Goal: Task Accomplishment & Management: Complete application form

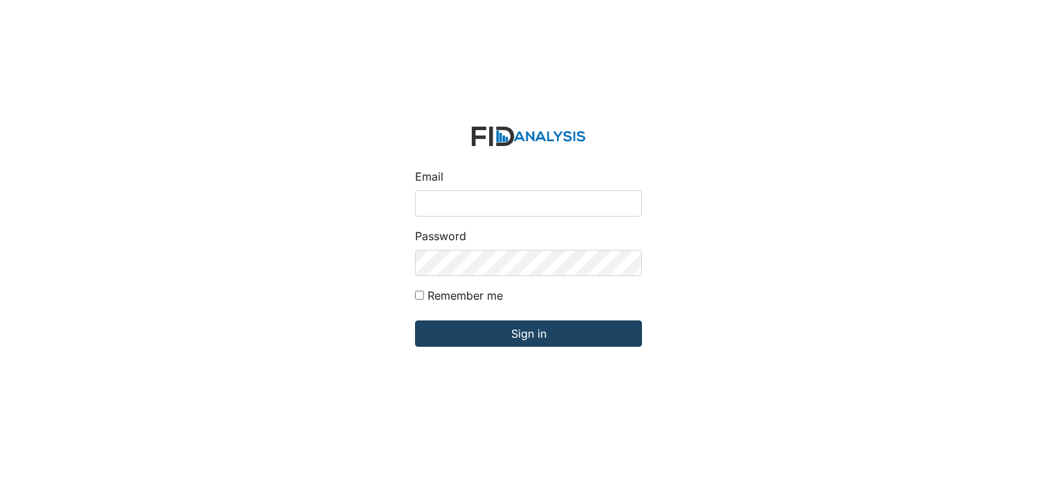
type input "[EMAIL_ADDRESS][DOMAIN_NAME]"
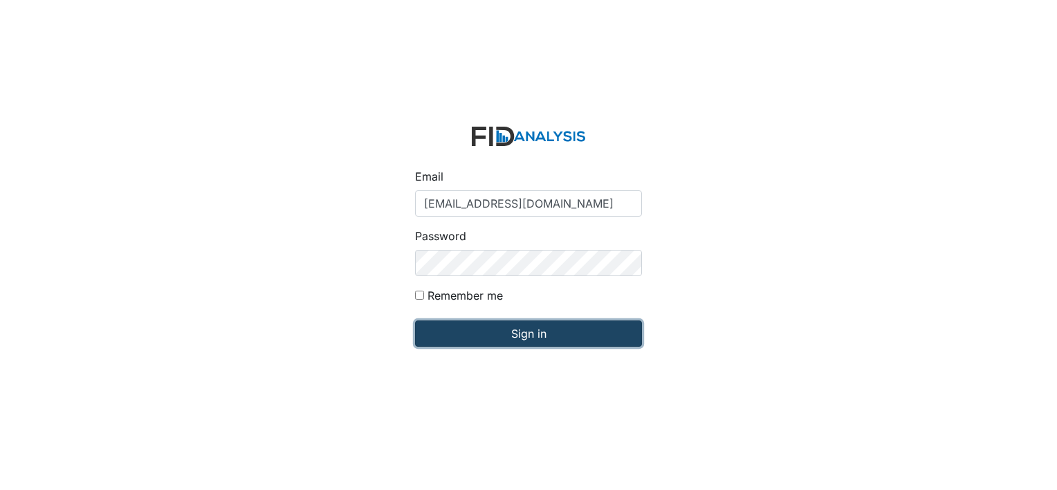
click at [580, 334] on input "Sign in" at bounding box center [528, 333] width 227 height 26
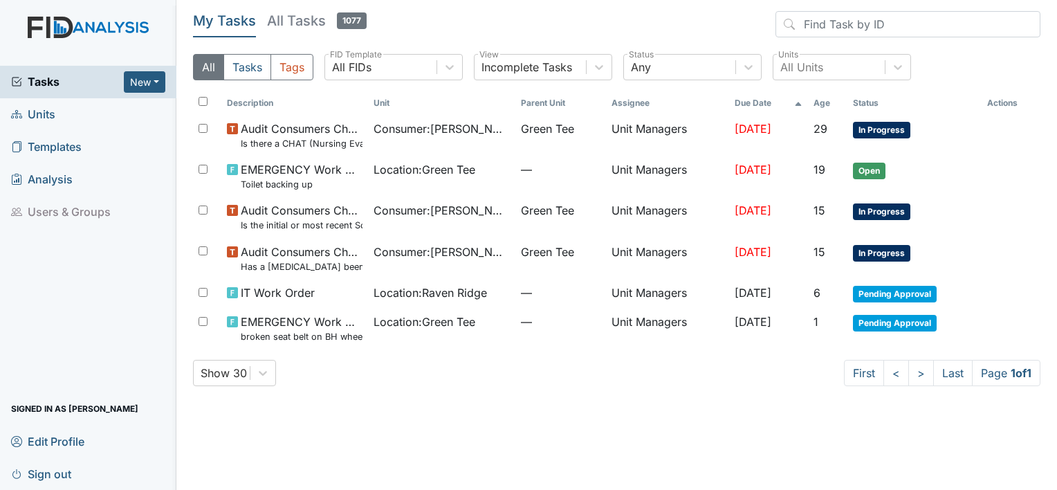
click at [42, 113] on span "Units" at bounding box center [33, 114] width 44 height 21
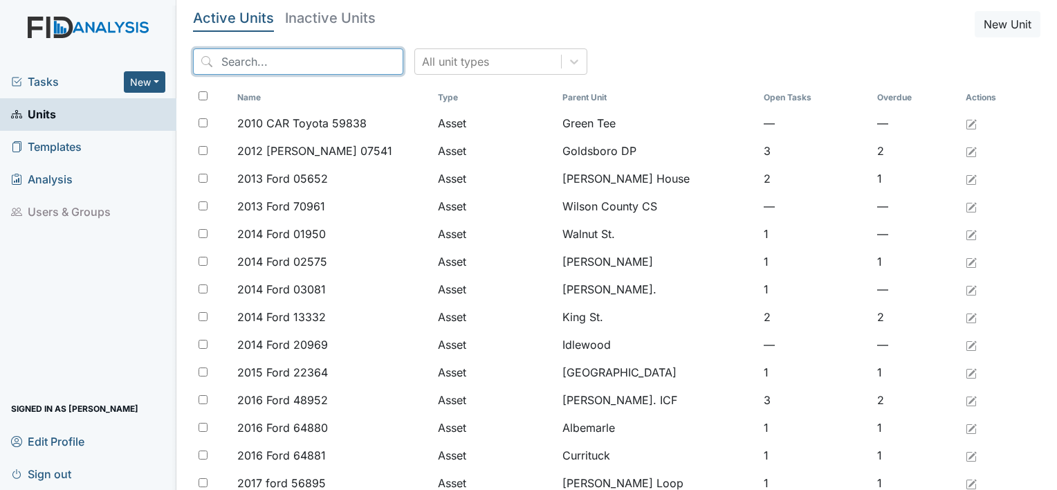
click at [221, 58] on input "search" at bounding box center [298, 61] width 210 height 26
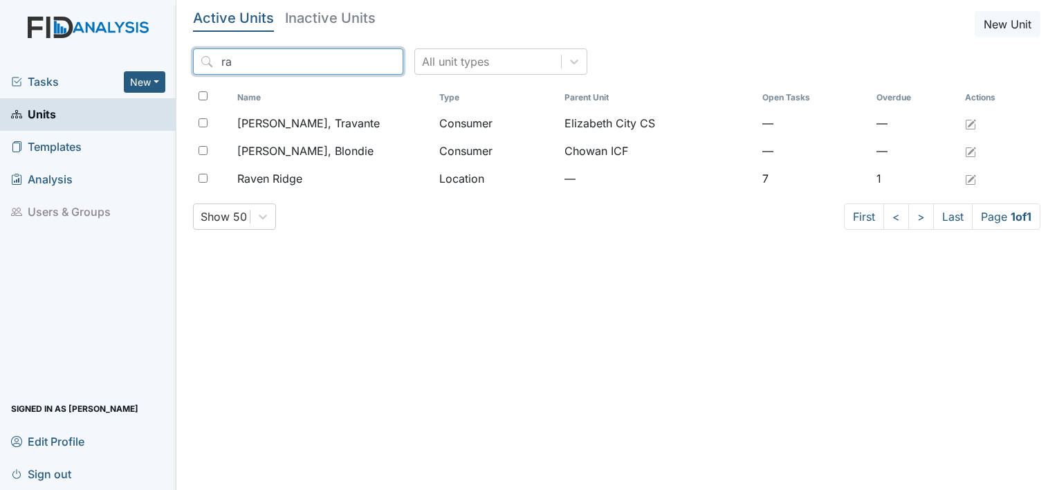
type input "r"
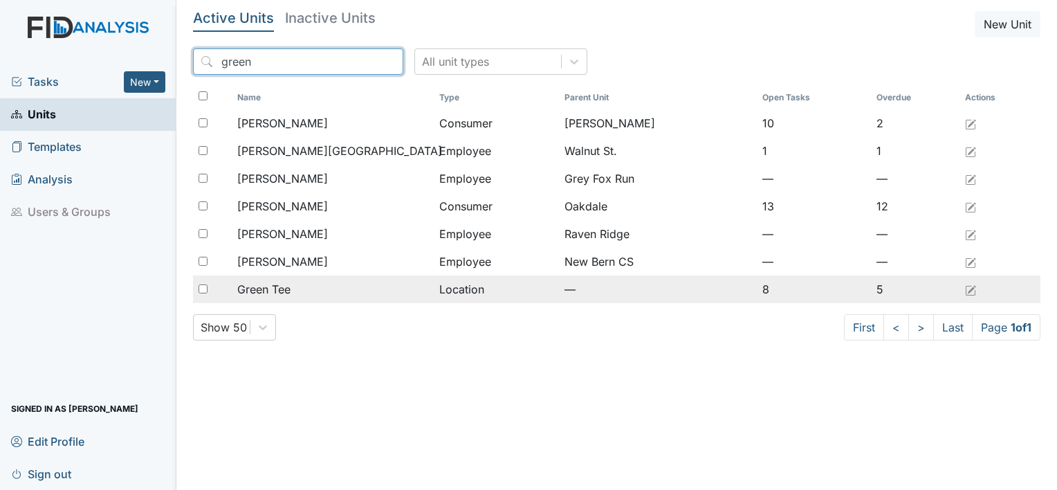
type input "green"
click at [274, 290] on span "Green Tee" at bounding box center [263, 289] width 53 height 17
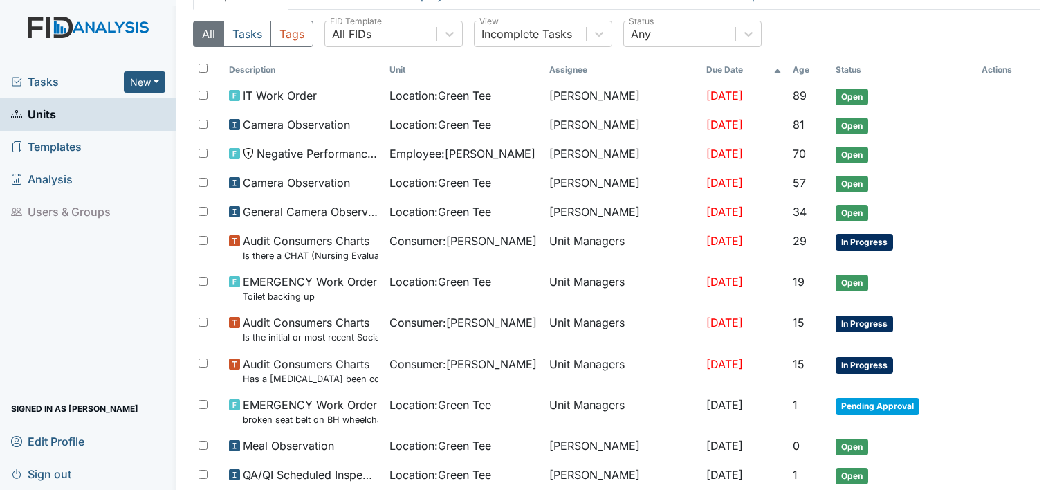
scroll to position [167, 0]
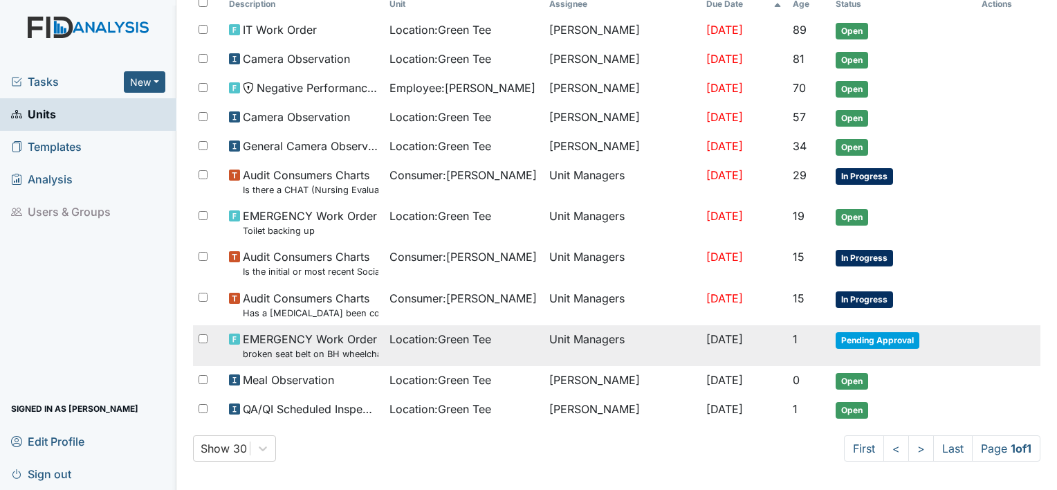
click at [880, 342] on span "Pending Approval" at bounding box center [878, 340] width 84 height 17
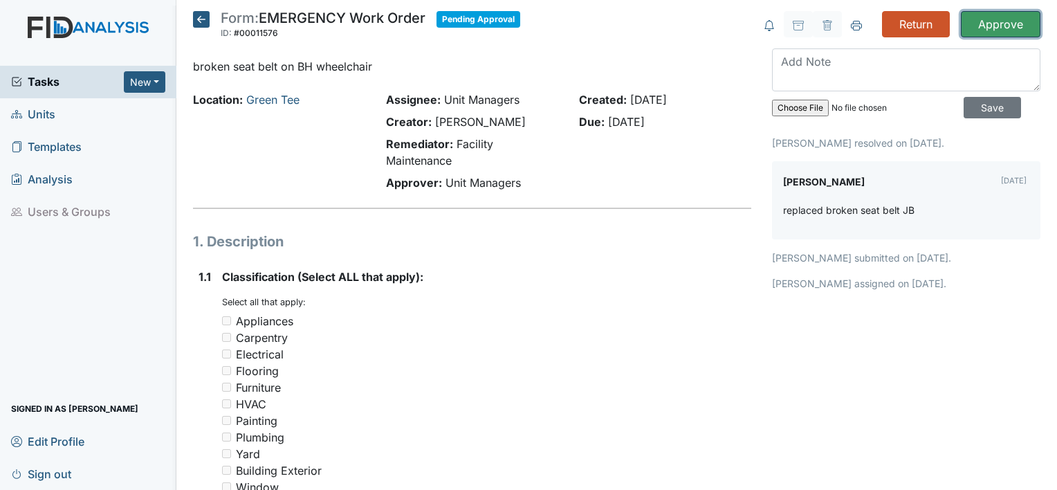
click at [980, 19] on input "Approve" at bounding box center [1001, 24] width 80 height 26
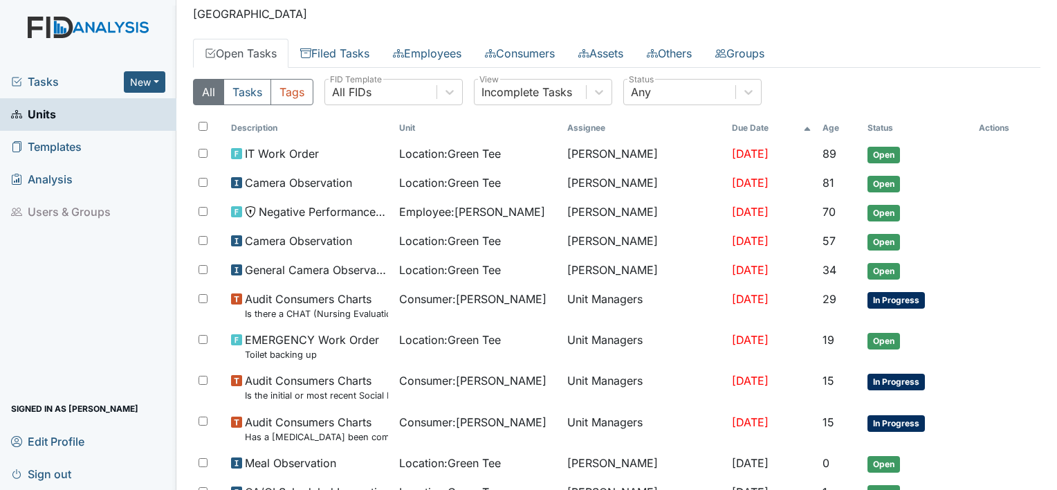
scroll to position [33, 0]
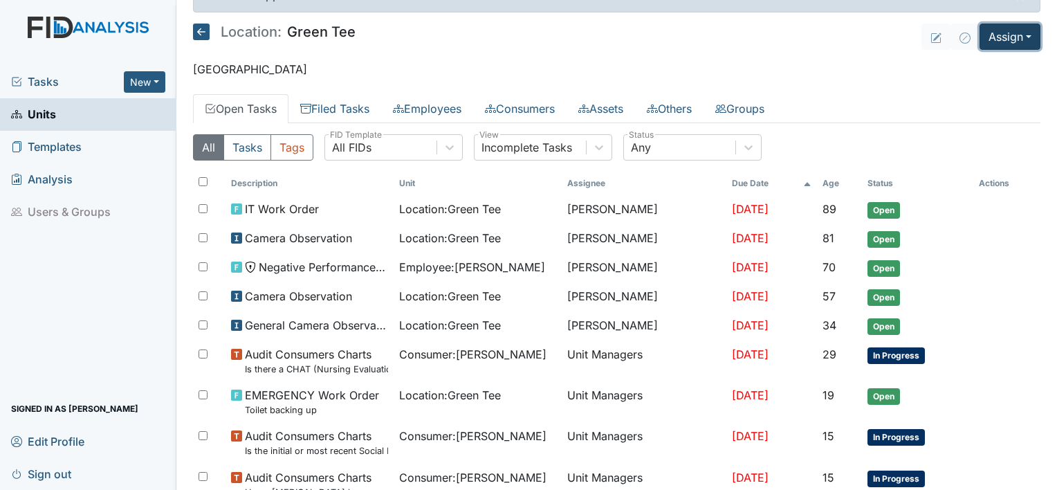
click at [1019, 38] on button "Assign" at bounding box center [1010, 37] width 61 height 26
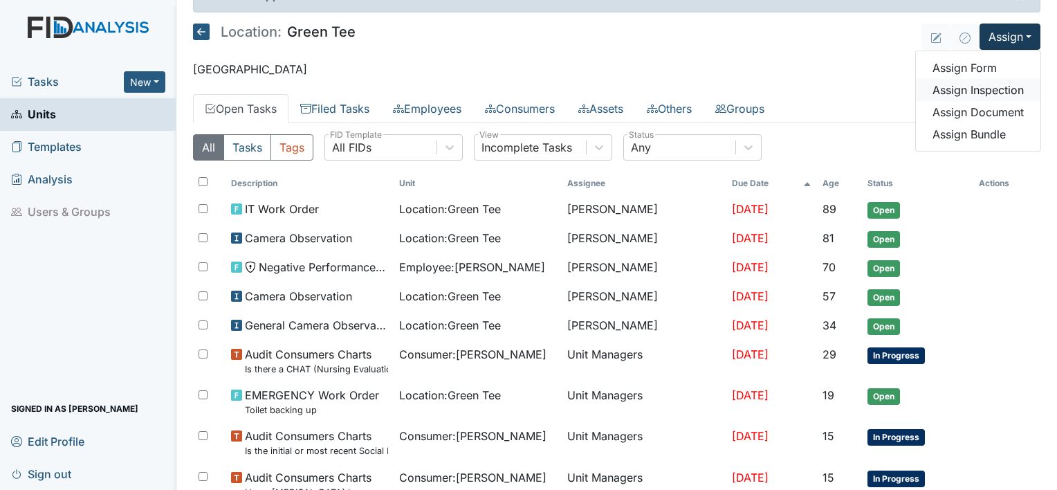
click at [978, 93] on link "Assign Inspection" at bounding box center [978, 90] width 125 height 22
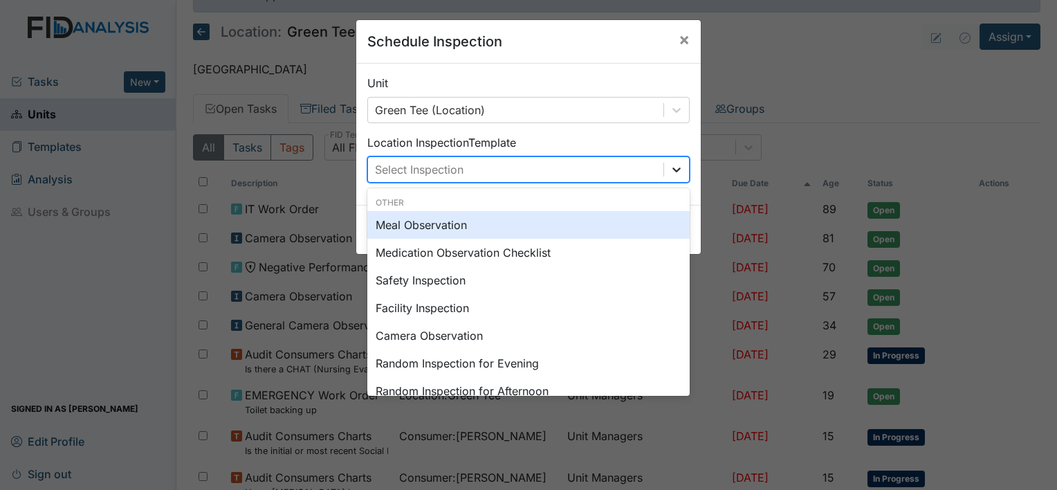
click at [670, 174] on icon at bounding box center [677, 170] width 14 height 14
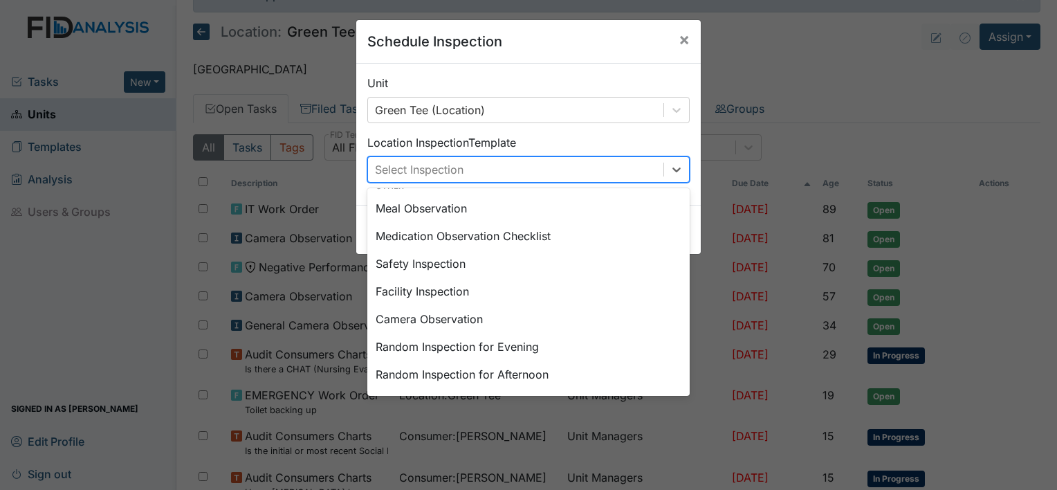
scroll to position [0, 0]
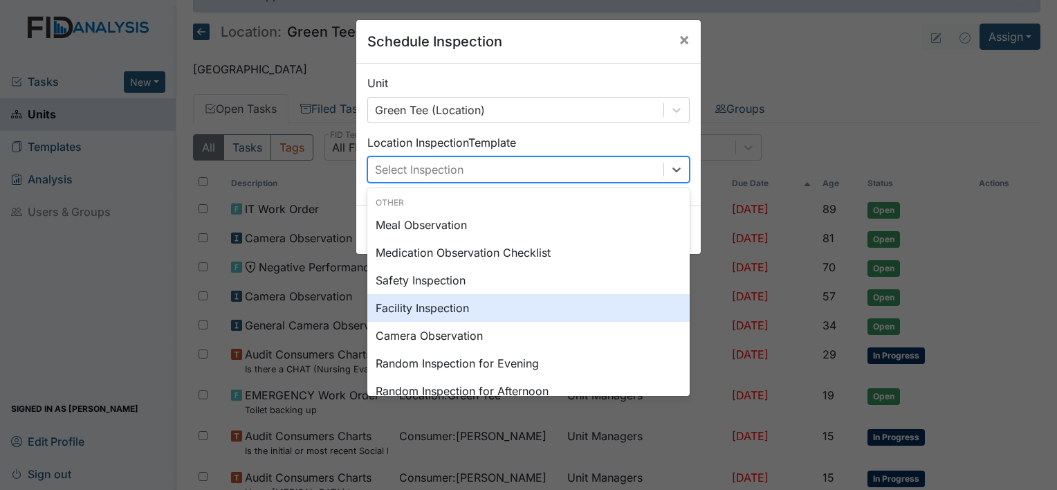
click at [523, 315] on div "Facility Inspection" at bounding box center [528, 308] width 322 height 28
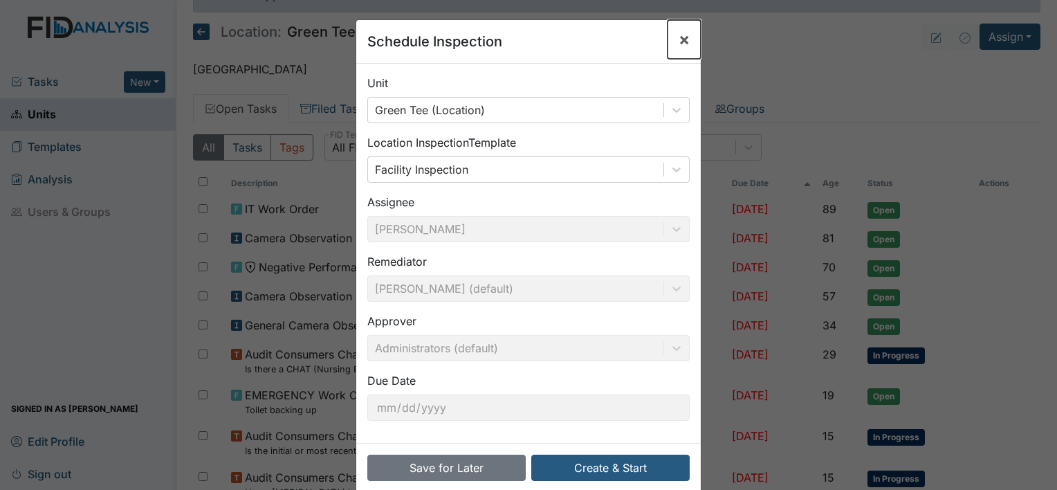
click at [679, 37] on span "×" at bounding box center [684, 39] width 11 height 20
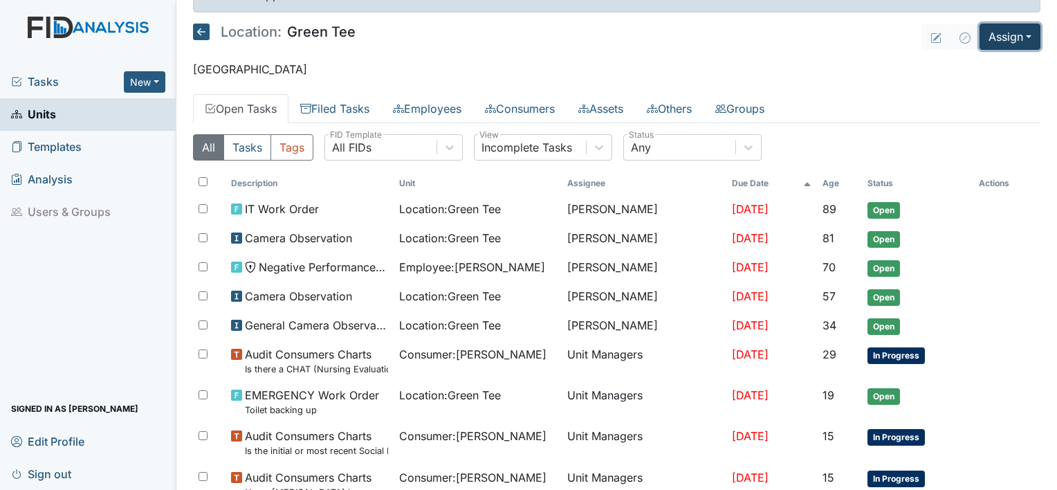
click at [1020, 33] on button "Assign" at bounding box center [1010, 37] width 61 height 26
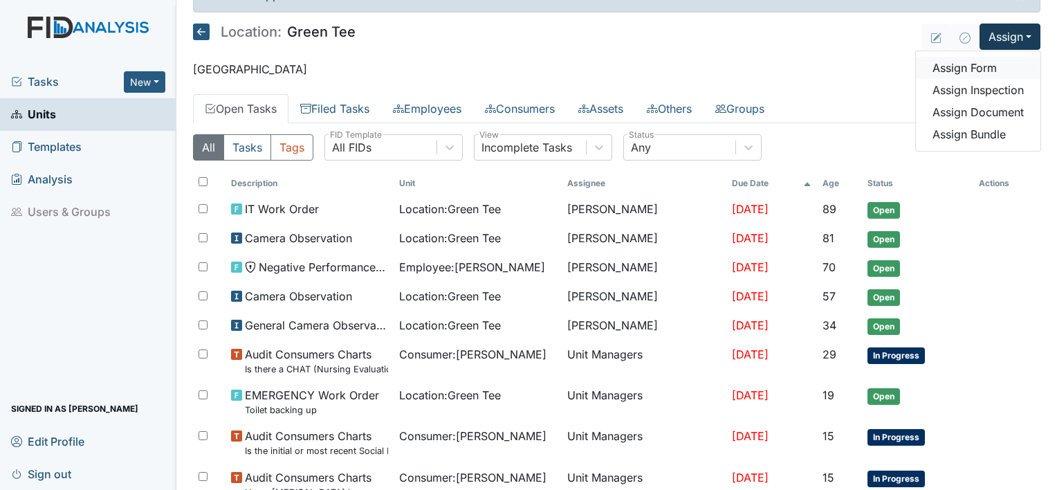
click at [982, 67] on link "Assign Form" at bounding box center [978, 68] width 125 height 22
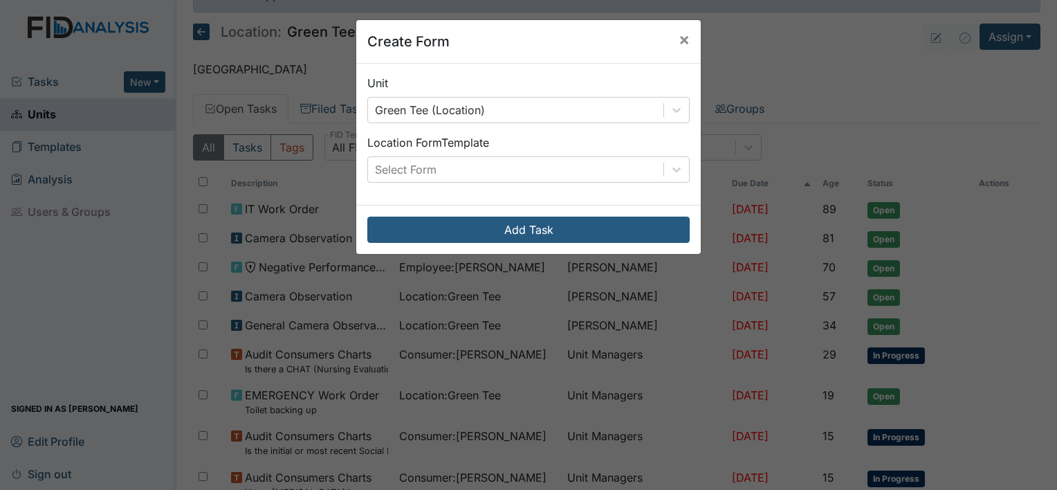
click at [690, 167] on div "Unit Green Tee (Location) Location Form Template Select Form" at bounding box center [528, 134] width 345 height 141
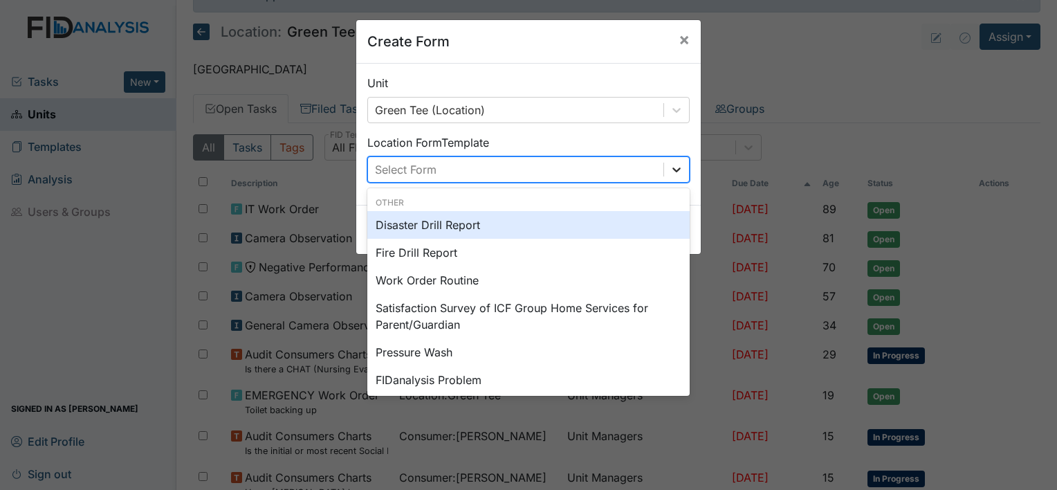
click at [672, 166] on icon at bounding box center [677, 170] width 14 height 14
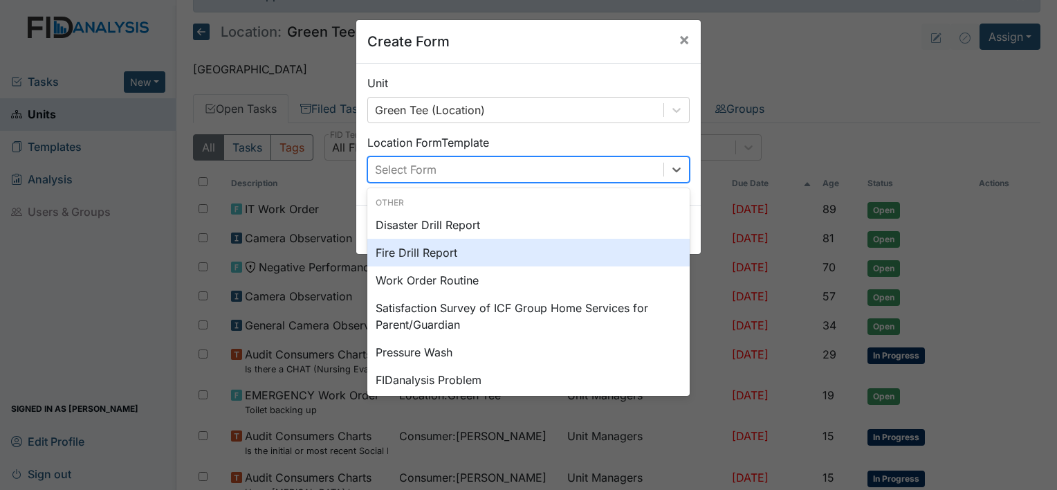
click at [433, 257] on div "Fire Drill Report" at bounding box center [528, 253] width 322 height 28
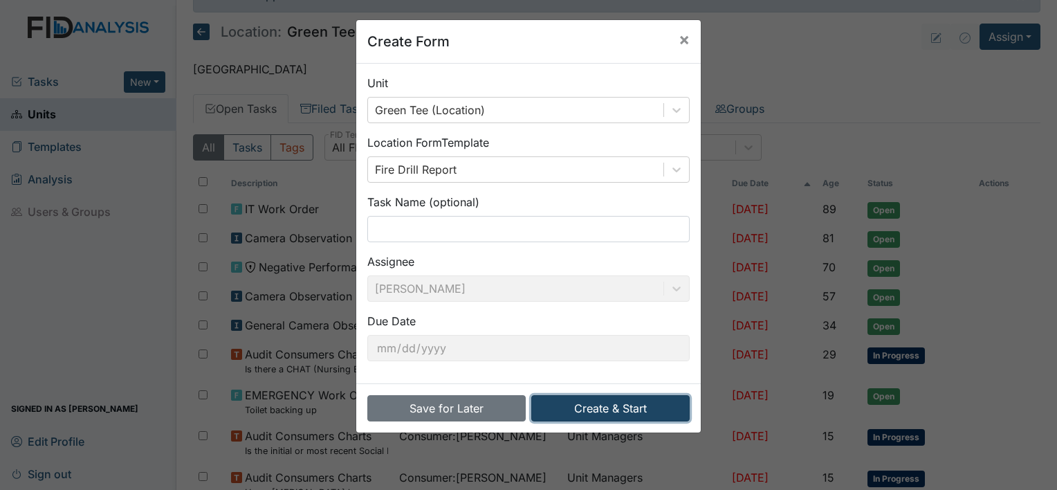
click at [581, 404] on button "Create & Start" at bounding box center [610, 408] width 158 height 26
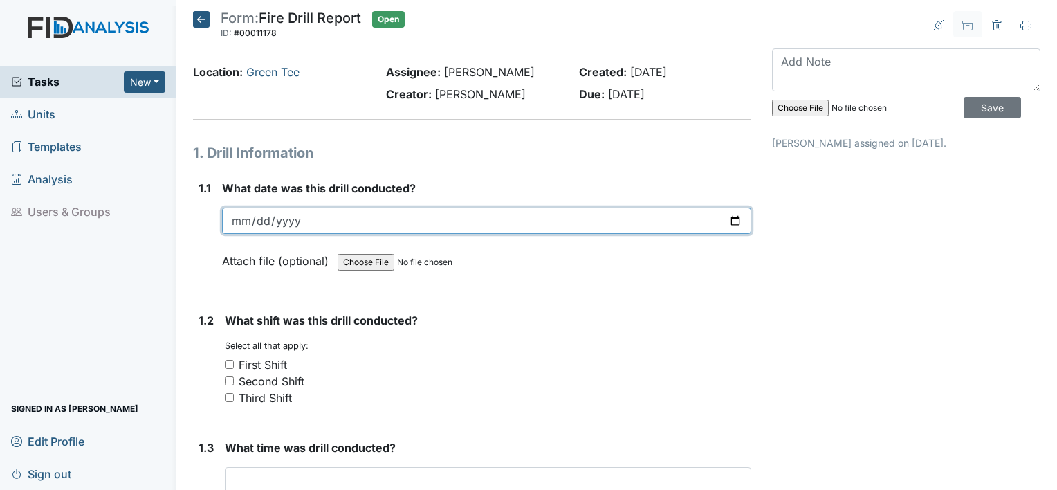
click at [243, 228] on input "date" at bounding box center [486, 221] width 529 height 26
type input "2025-08-21"
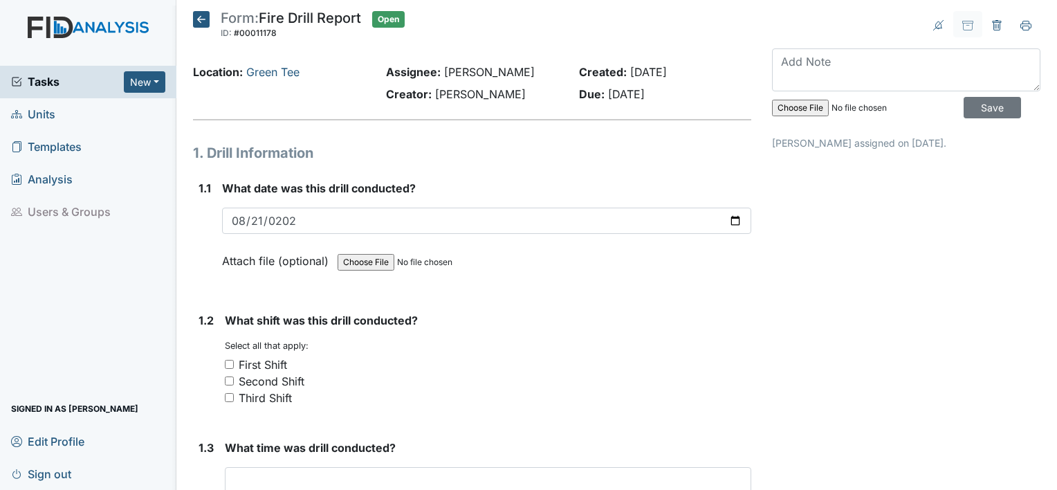
click at [229, 399] on input "Third Shift" at bounding box center [229, 397] width 9 height 9
checkbox input "true"
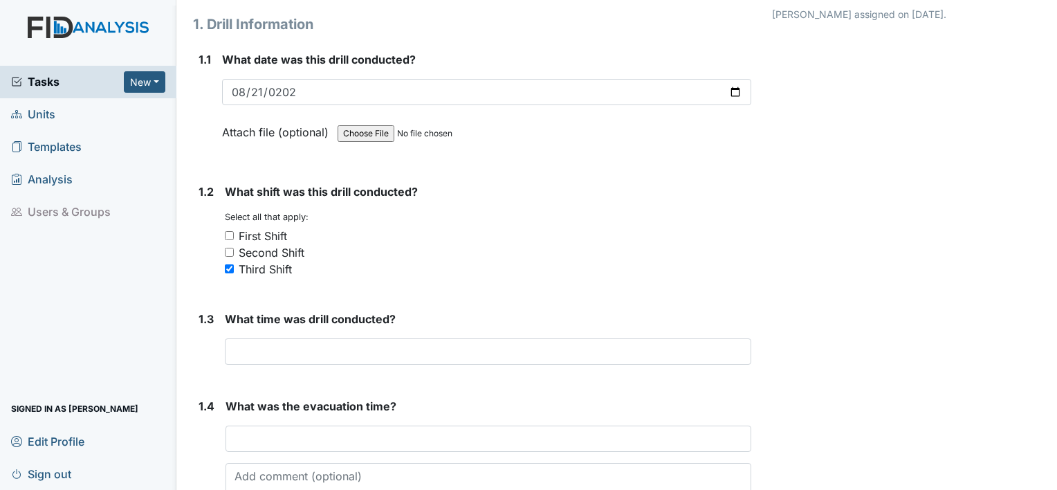
scroll to position [174, 0]
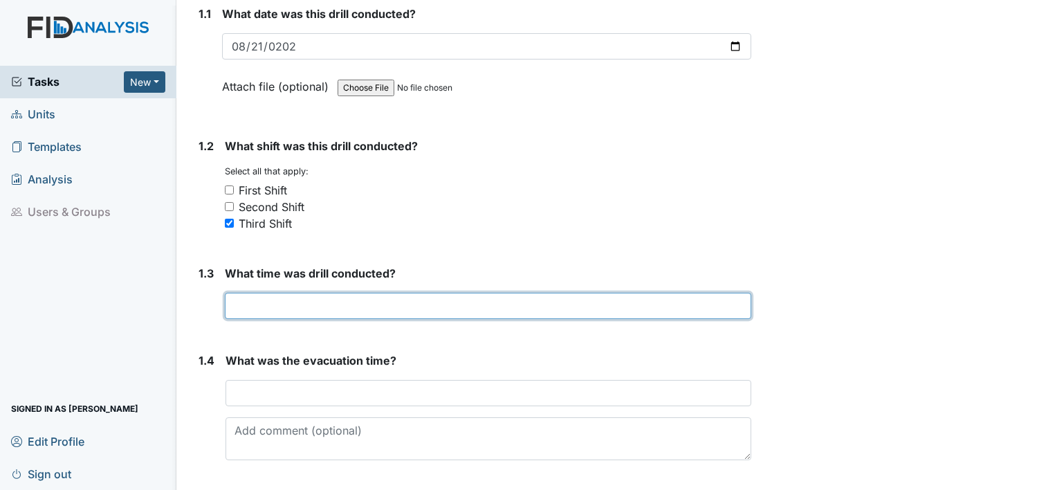
click at [259, 306] on input "text" at bounding box center [488, 306] width 526 height 26
type input "4:53"
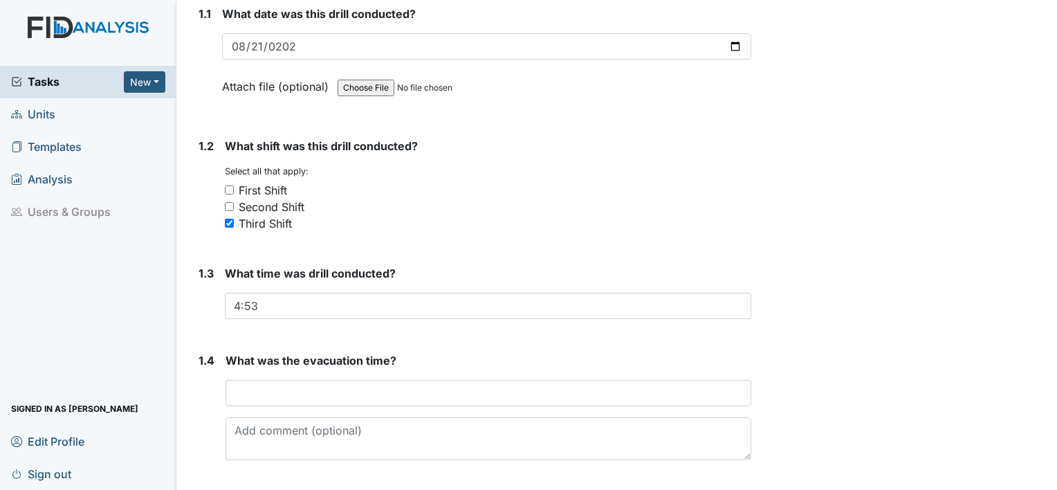
drag, startPoint x: 285, startPoint y: 374, endPoint x: 242, endPoint y: 393, distance: 47.1
click at [242, 393] on div "What was the evacuation time? This field is required." at bounding box center [489, 406] width 526 height 108
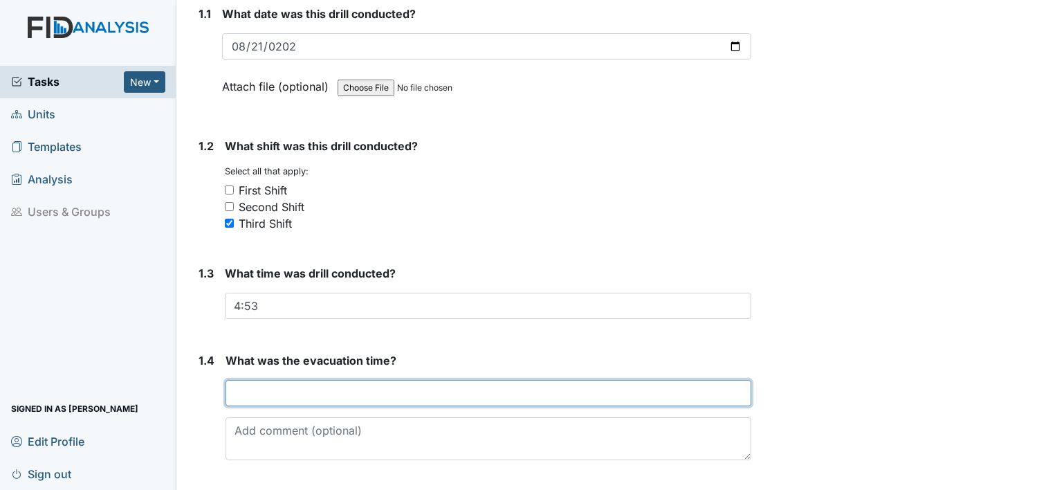
click at [242, 393] on input "text" at bounding box center [489, 393] width 526 height 26
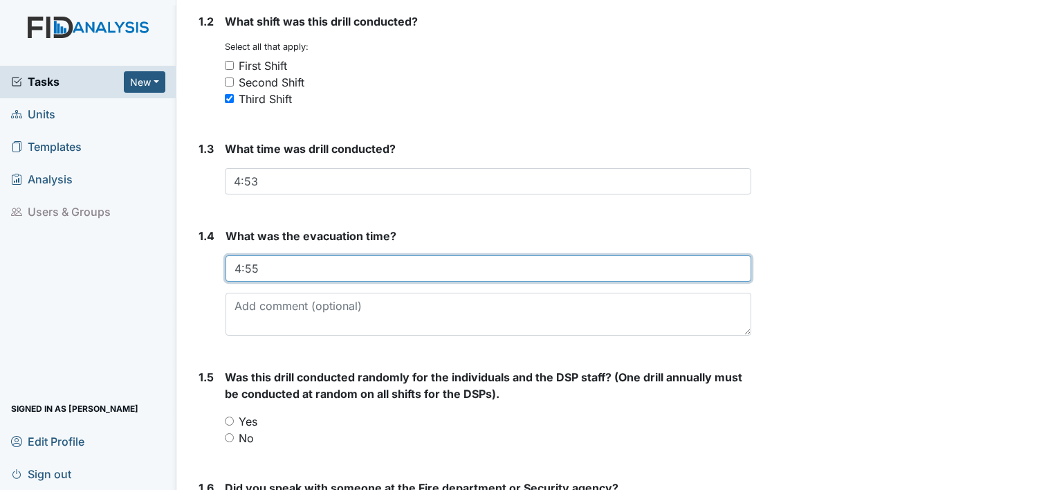
scroll to position [304, 0]
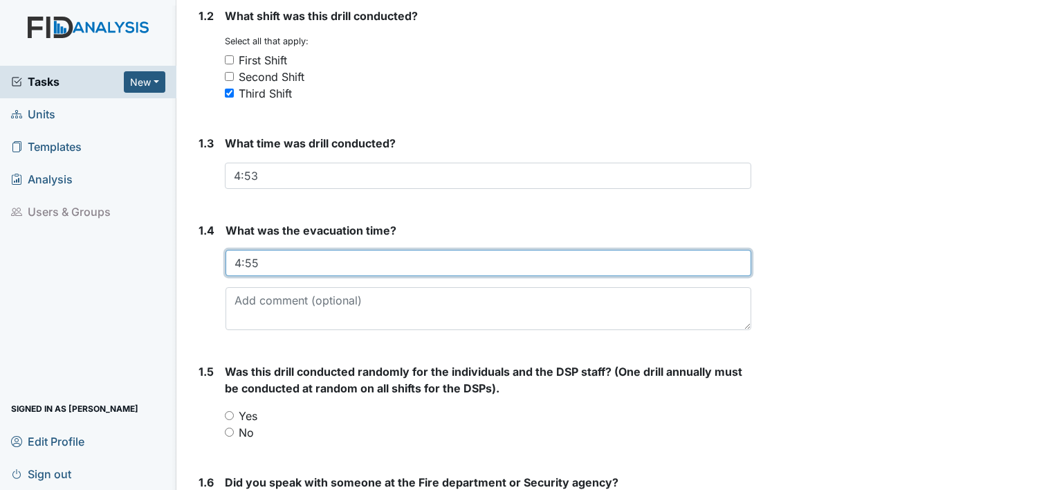
type input "4:55"
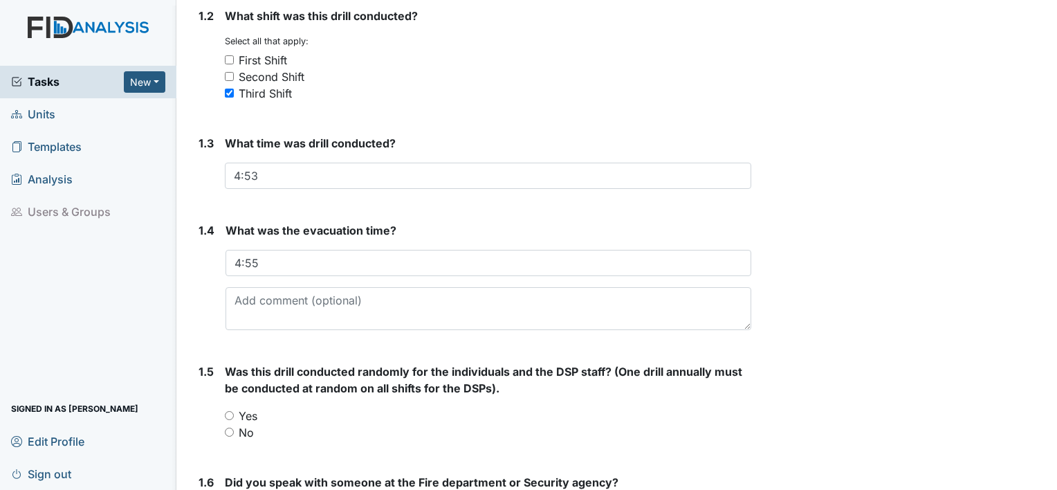
click at [231, 412] on input "Yes" at bounding box center [229, 415] width 9 height 9
radio input "true"
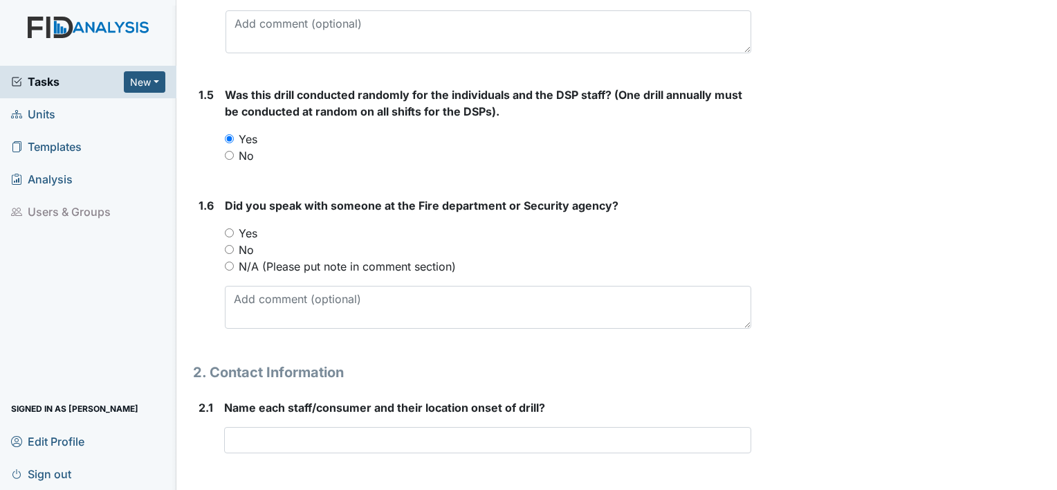
scroll to position [617, 0]
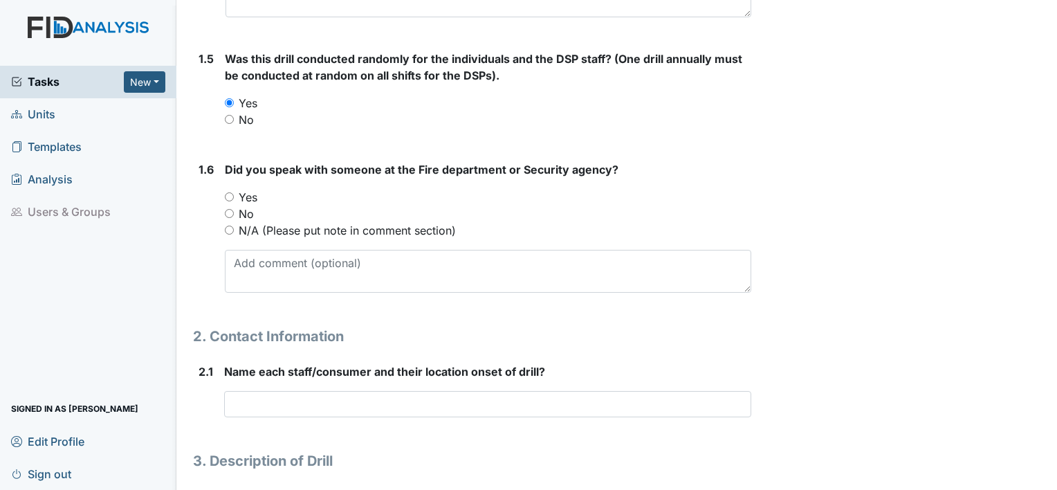
click at [233, 193] on input "Yes" at bounding box center [229, 196] width 9 height 9
radio input "true"
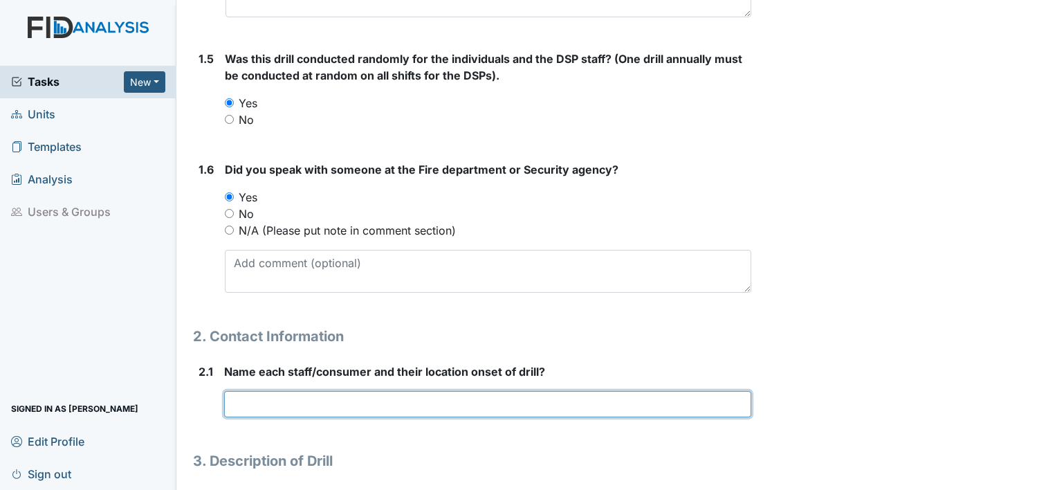
click at [311, 402] on input "text" at bounding box center [487, 404] width 527 height 26
type input "H"
type input "B"
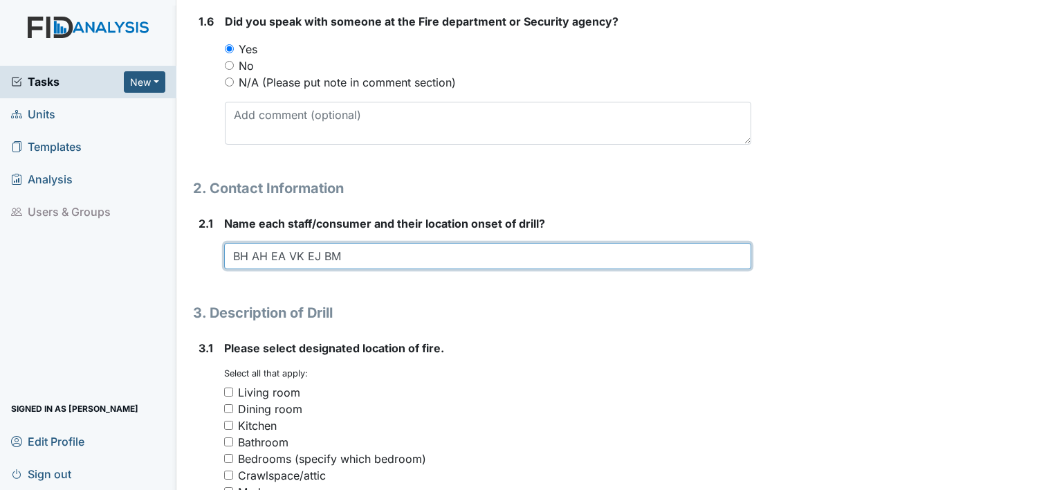
scroll to position [829, 0]
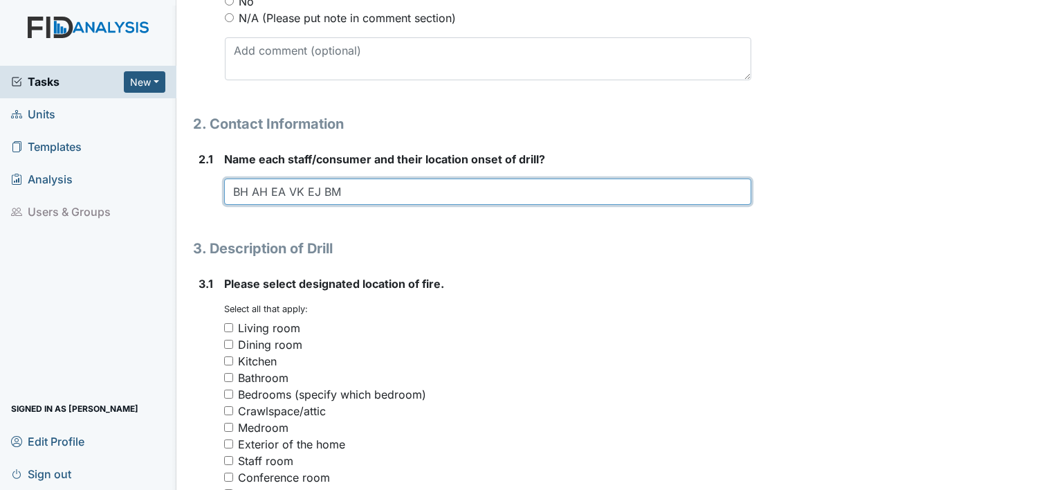
type input "BH AH EA VK EJ BM"
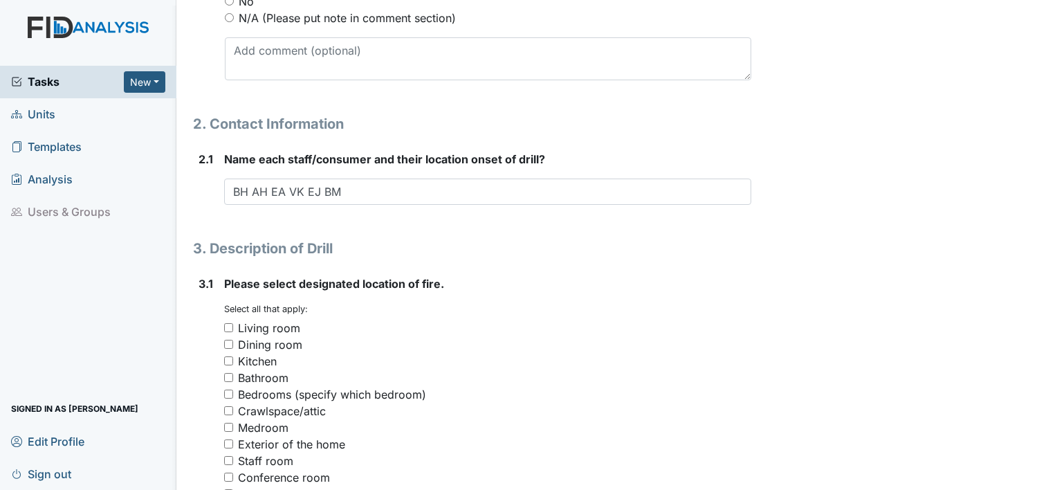
click at [255, 333] on div "Living room" at bounding box center [269, 328] width 62 height 17
click at [233, 332] on input "Living room" at bounding box center [228, 327] width 9 height 9
checkbox input "true"
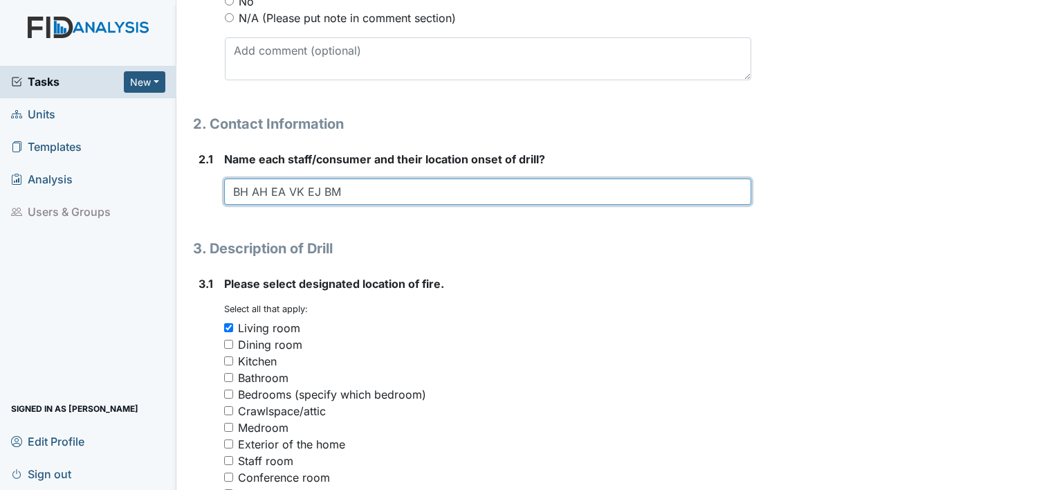
click at [396, 183] on input "BH AH EA VK EJ BM" at bounding box center [487, 191] width 527 height 26
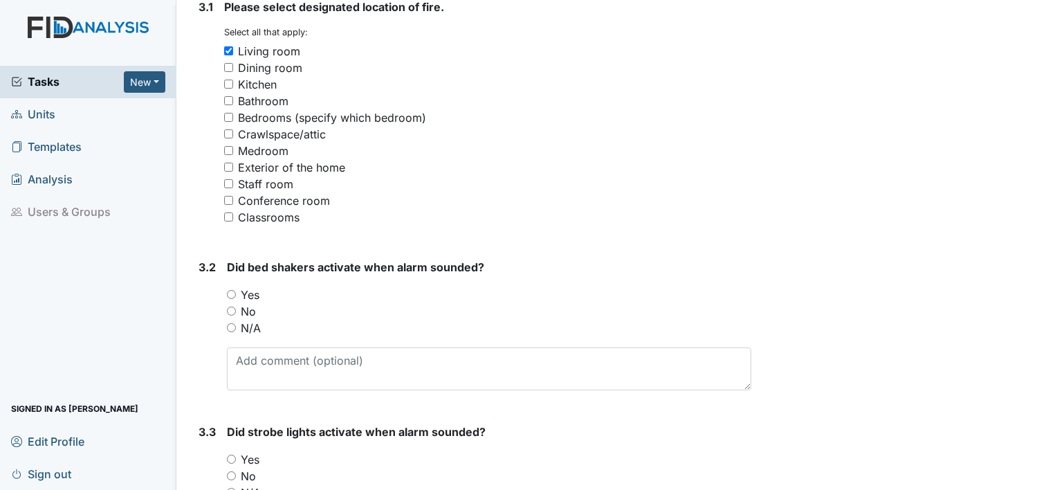
scroll to position [1143, 0]
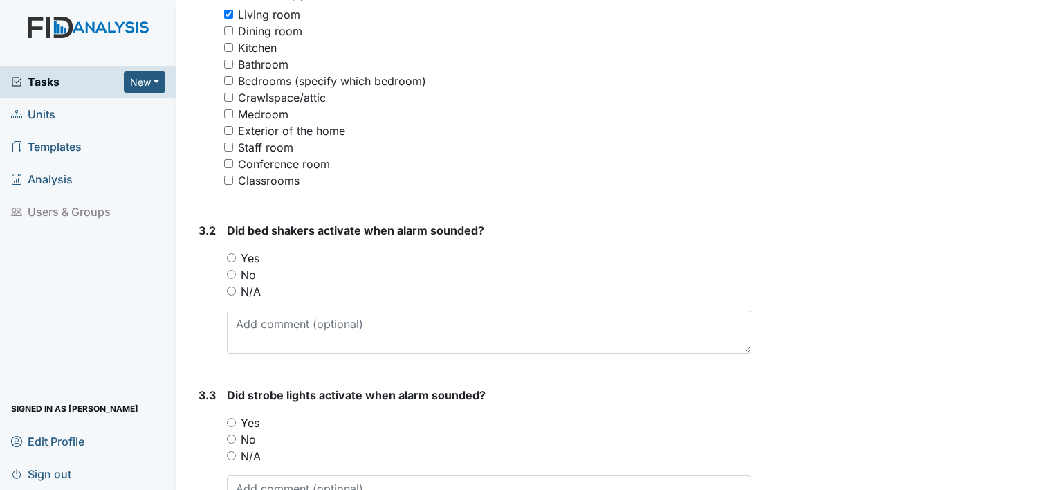
type input "BH AH EA VK EJ BM all in bed"
click at [232, 288] on input "N/A" at bounding box center [231, 290] width 9 height 9
radio input "true"
click at [232, 423] on input "Yes" at bounding box center [231, 422] width 9 height 9
radio input "true"
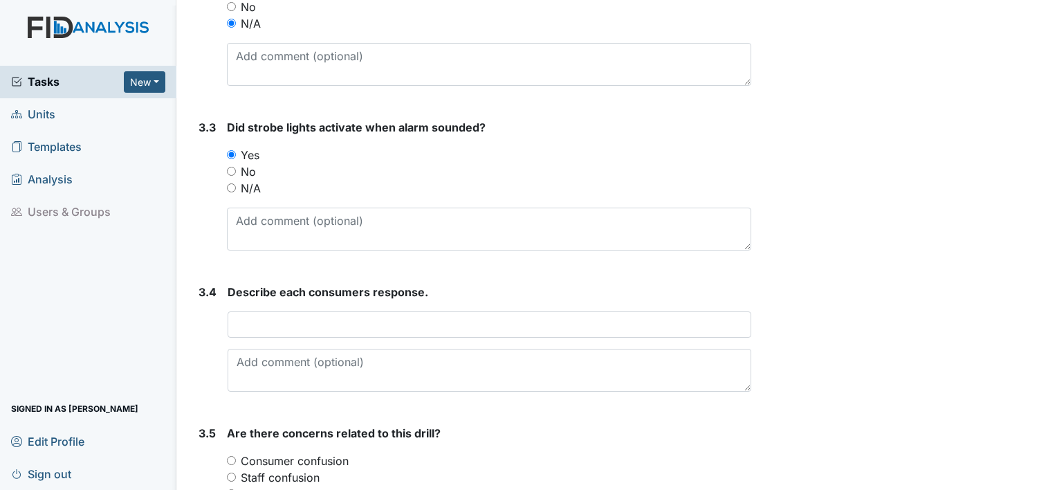
scroll to position [1438, 0]
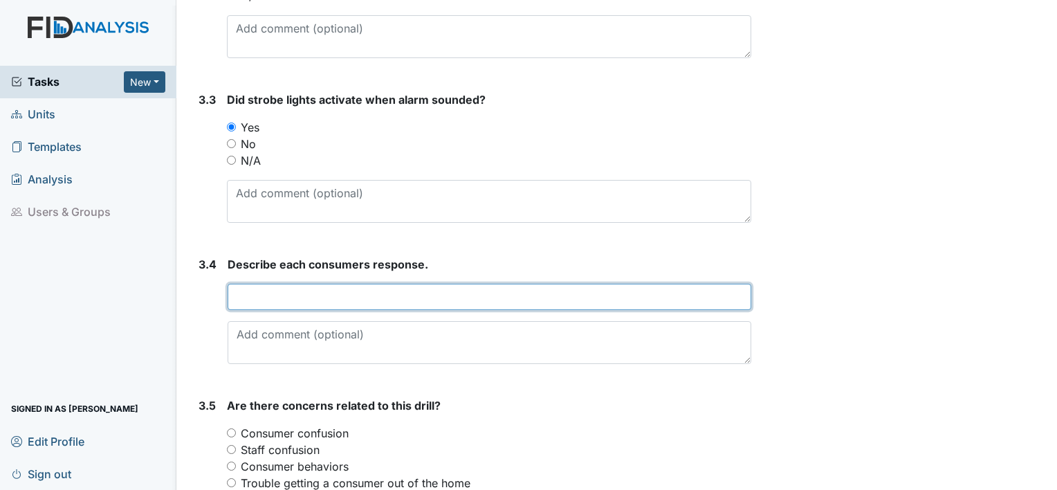
click at [255, 294] on input "text" at bounding box center [490, 297] width 524 height 26
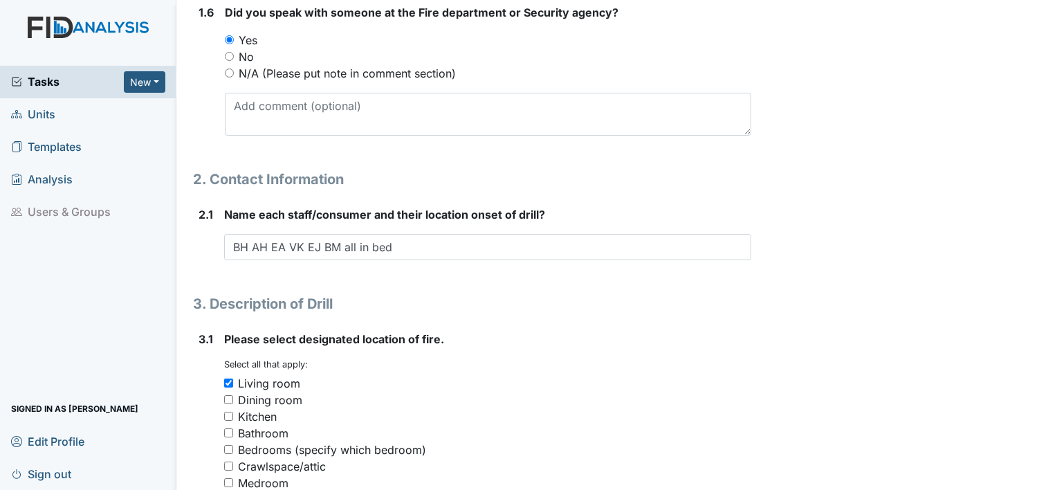
scroll to position [710, 0]
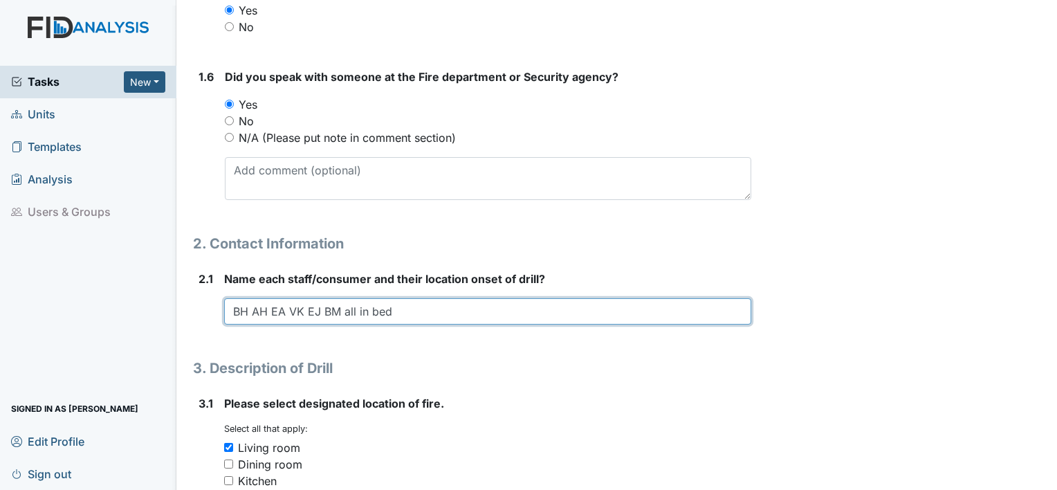
drag, startPoint x: 404, startPoint y: 310, endPoint x: 228, endPoint y: 309, distance: 175.7
click at [228, 309] on input "BH AH EA VK EJ BM all in bed" at bounding box center [487, 311] width 527 height 26
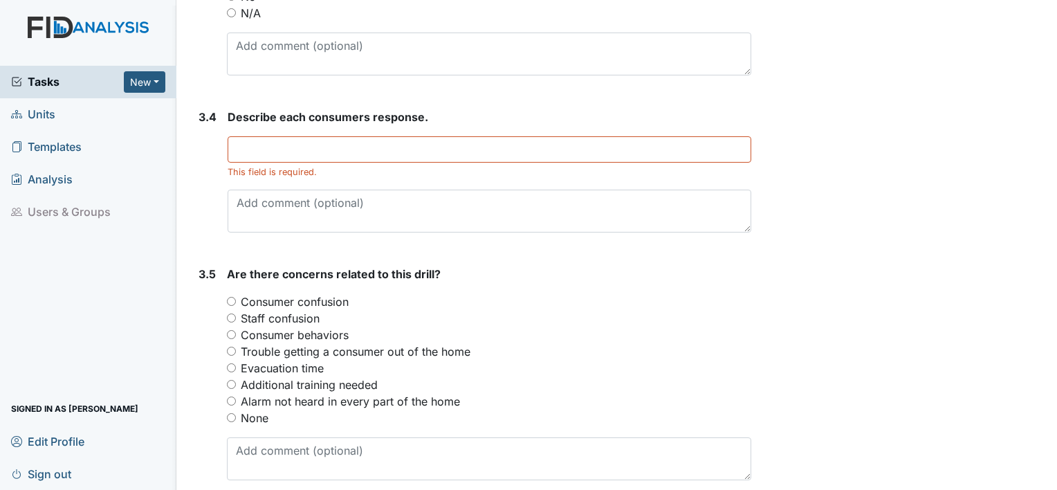
scroll to position [1613, 0]
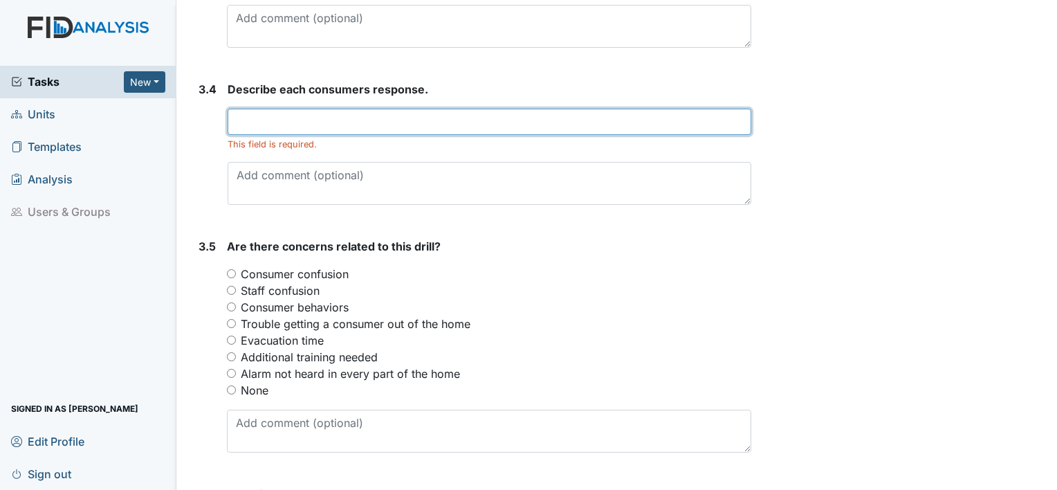
click at [276, 119] on input "text" at bounding box center [490, 122] width 524 height 26
paste input "BH AH EA VK EJ BM all in bed"
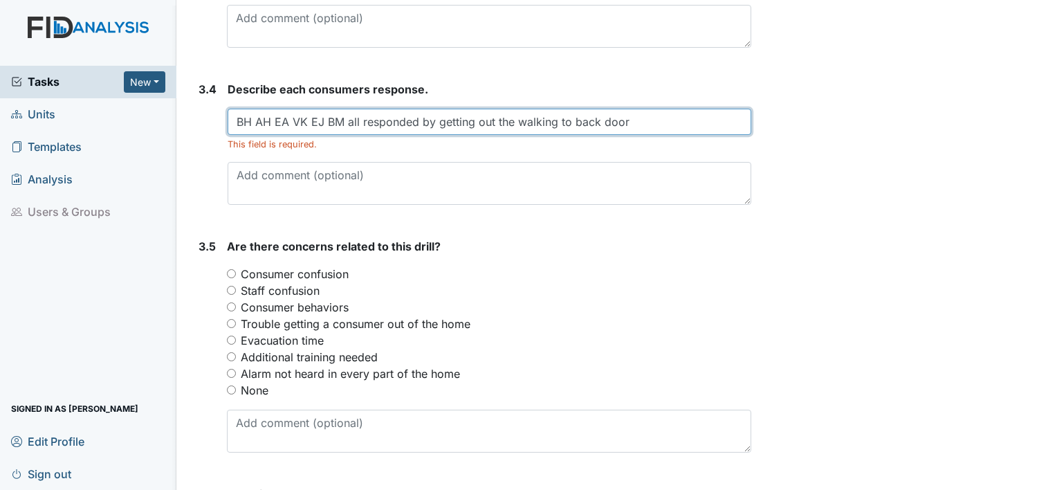
type input "BH AH EA VK EJ BM all responded by getting out the walking to back door"
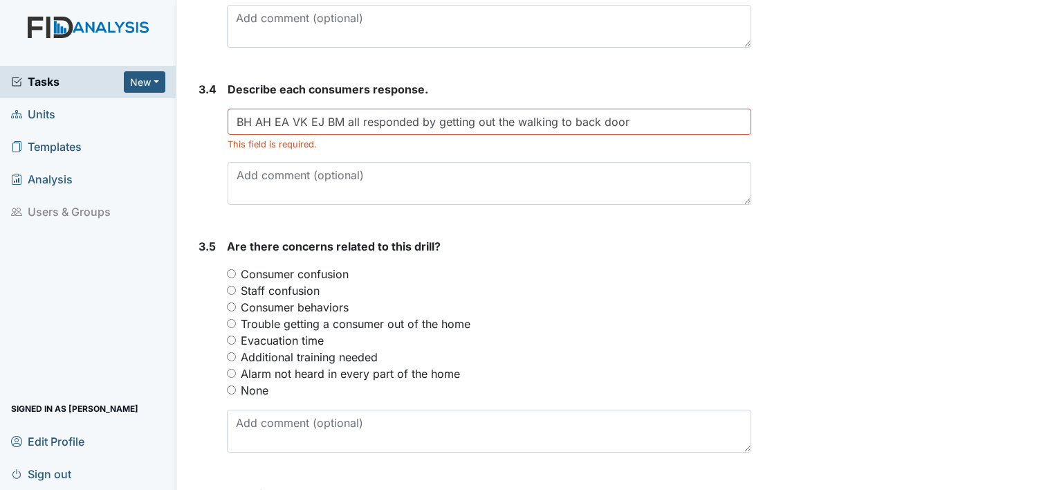
click at [313, 340] on label "Evacuation time" at bounding box center [282, 340] width 83 height 17
click at [236, 340] on input "Evacuation time" at bounding box center [231, 340] width 9 height 9
radio input "true"
click at [313, 340] on label "Evacuation time" at bounding box center [282, 340] width 83 height 17
click at [236, 340] on input "Evacuation time" at bounding box center [231, 340] width 9 height 9
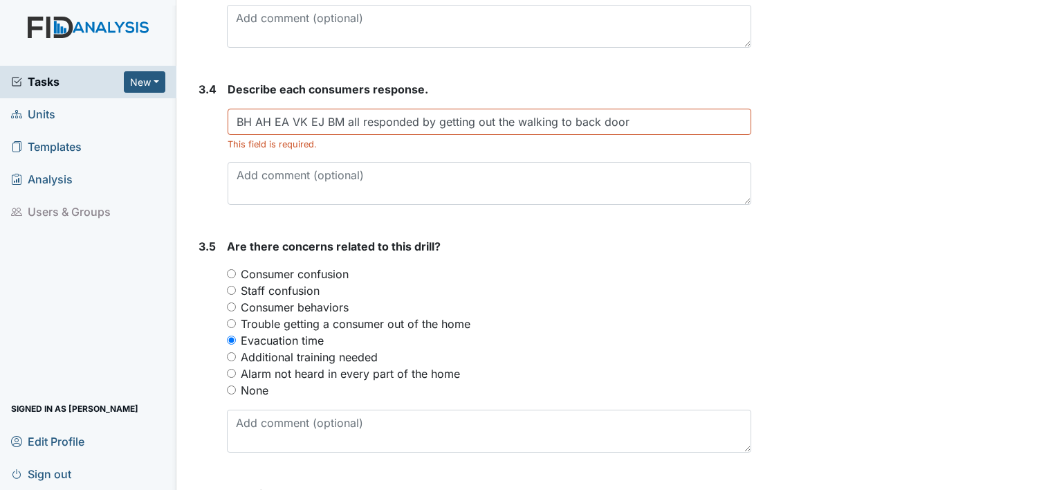
drag, startPoint x: 313, startPoint y: 340, endPoint x: 232, endPoint y: 387, distance: 93.6
click at [232, 387] on input "None" at bounding box center [231, 389] width 9 height 9
radio input "true"
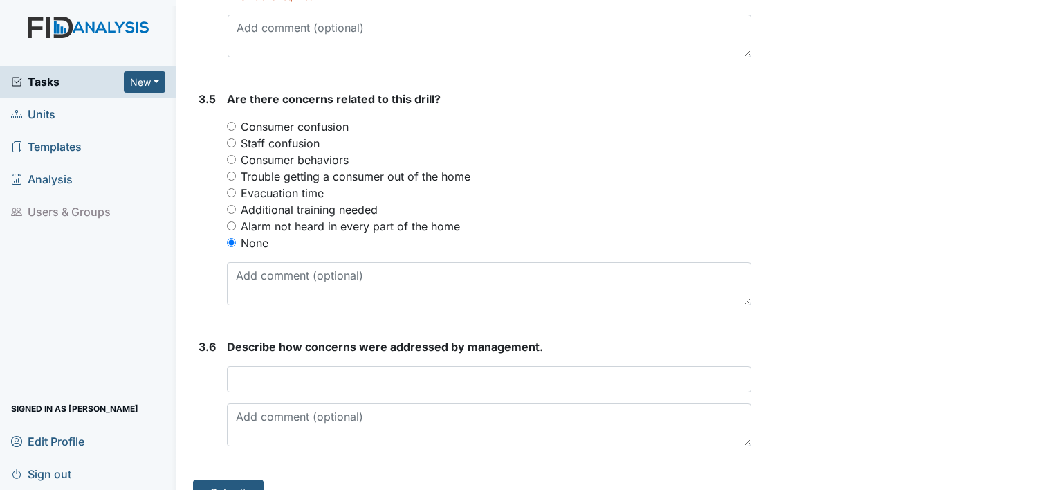
scroll to position [1785, 0]
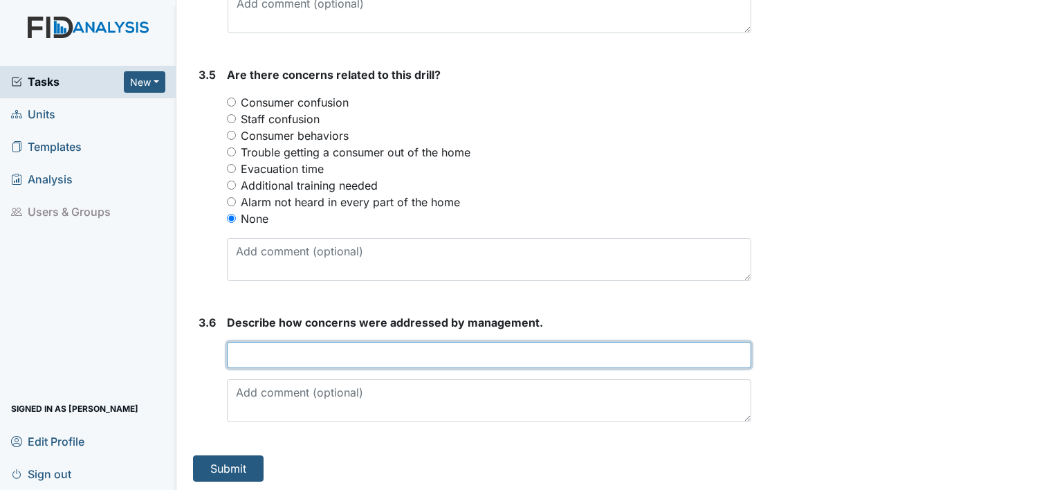
click at [363, 358] on input "text" at bounding box center [489, 355] width 524 height 26
type input "N/A"
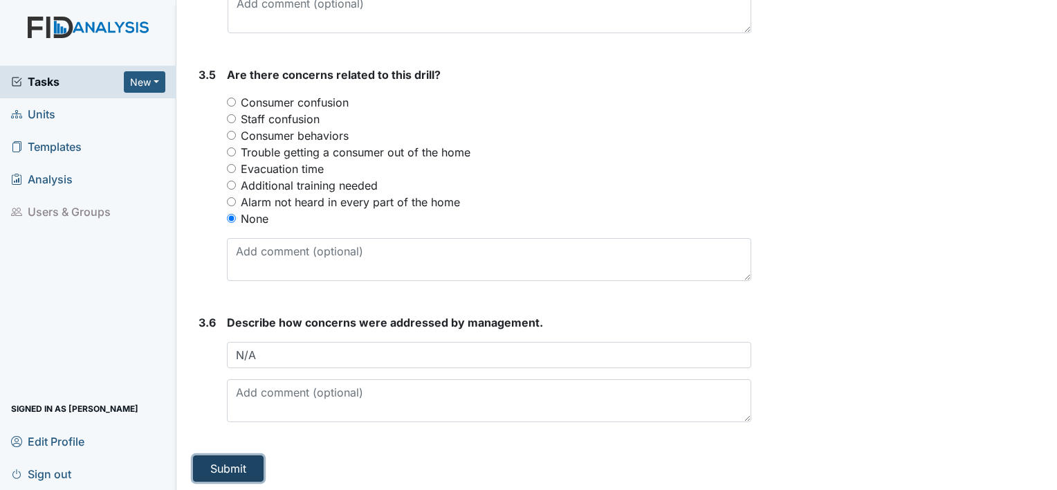
click at [214, 476] on button "Submit" at bounding box center [228, 468] width 71 height 26
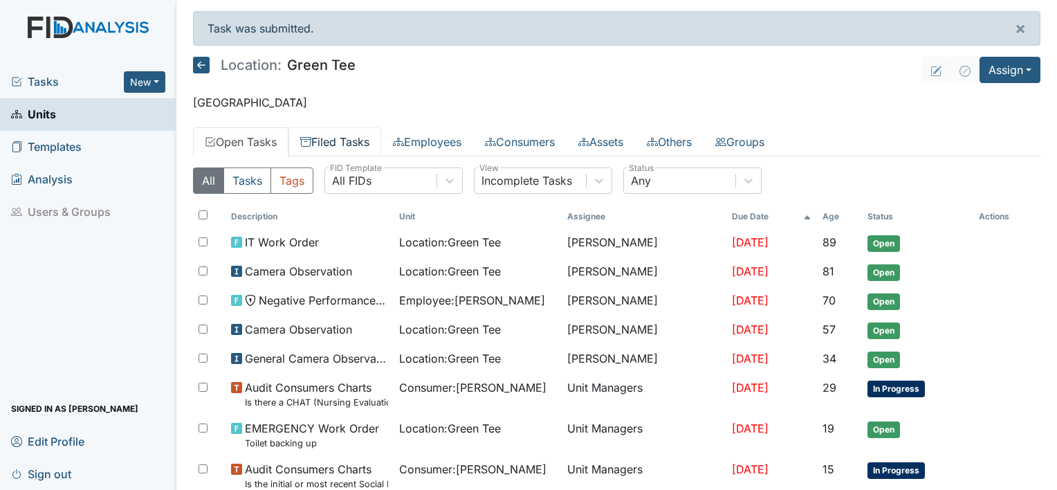
click at [364, 138] on link "Filed Tasks" at bounding box center [334, 141] width 93 height 29
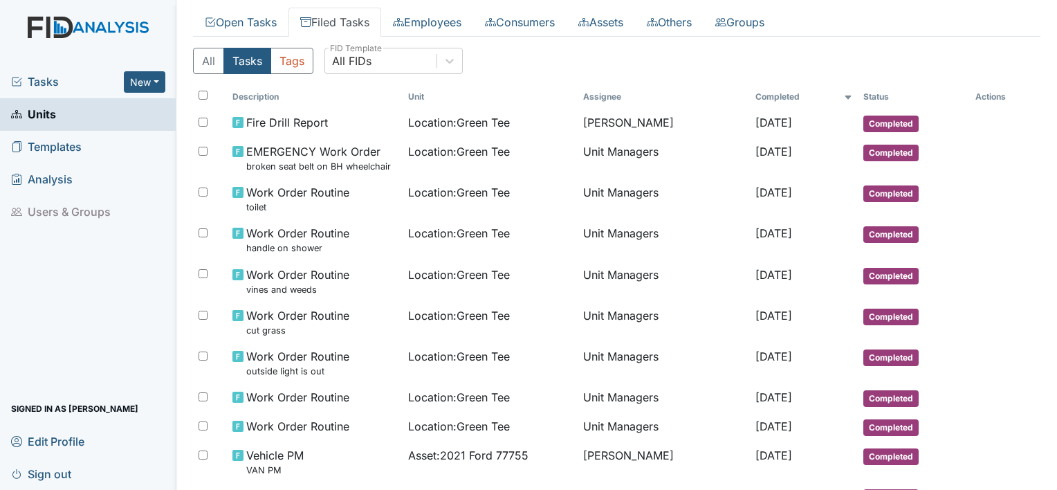
scroll to position [28, 0]
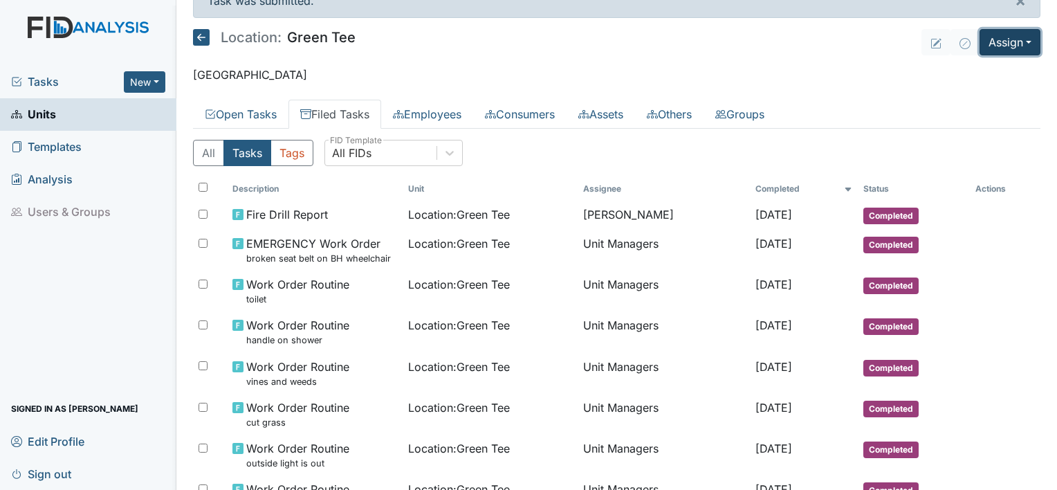
click at [1021, 42] on button "Assign" at bounding box center [1010, 42] width 61 height 26
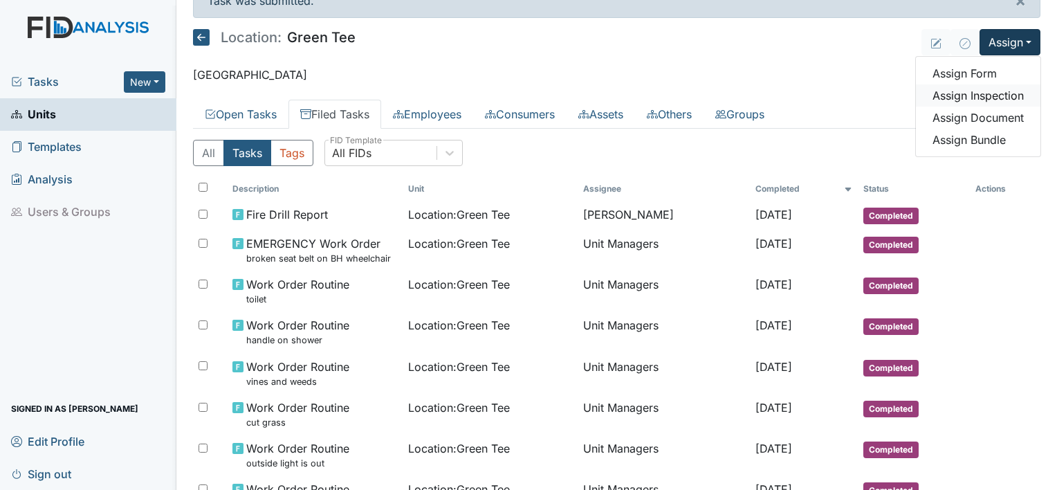
click at [988, 102] on link "Assign Inspection" at bounding box center [978, 95] width 125 height 22
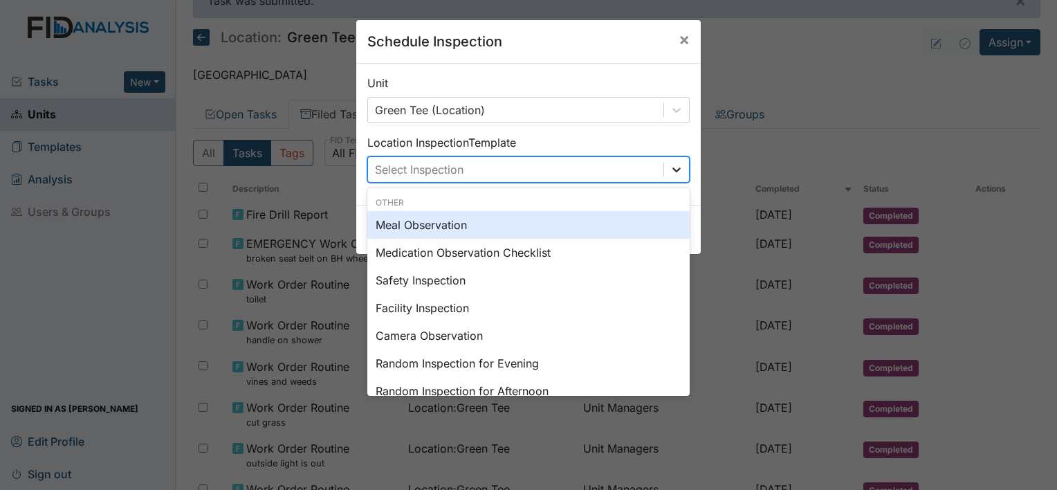
click at [670, 172] on icon at bounding box center [677, 170] width 14 height 14
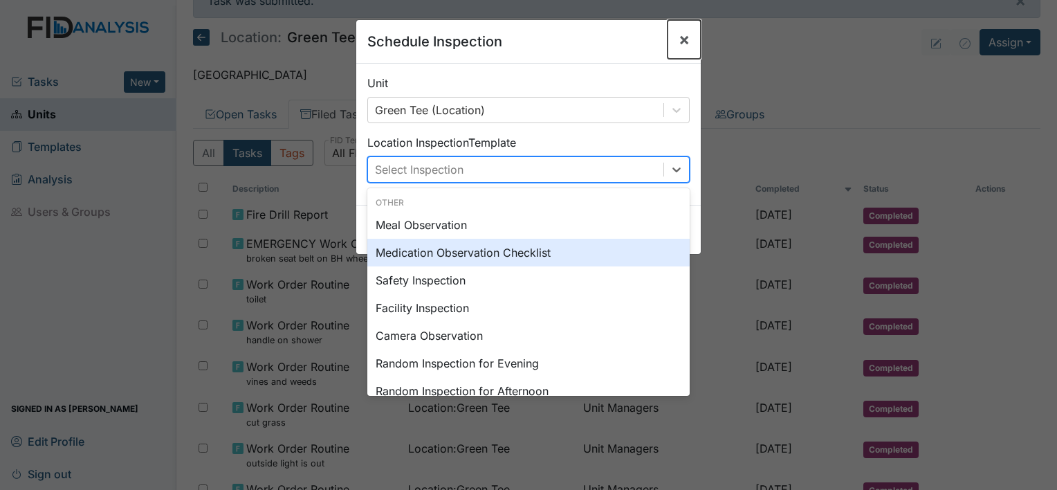
click at [679, 39] on span "×" at bounding box center [684, 39] width 11 height 20
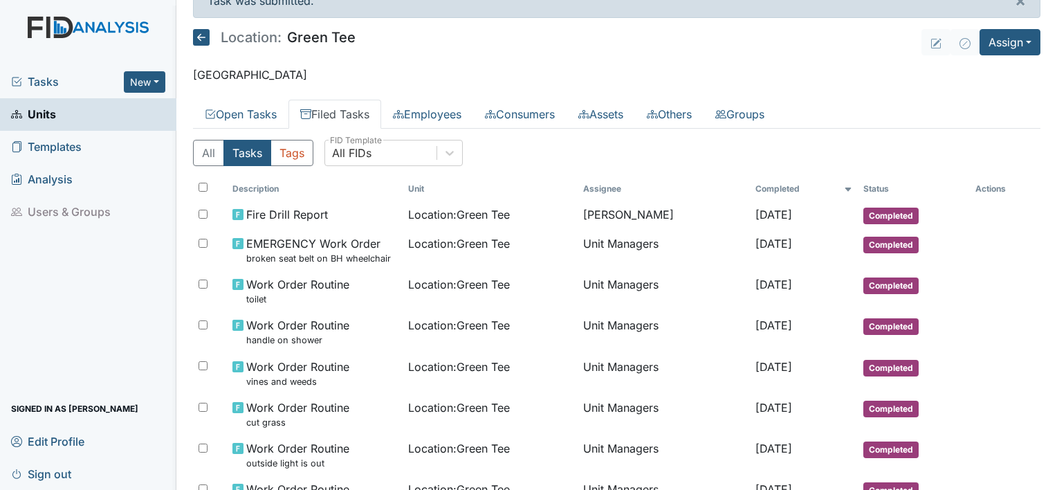
scroll to position [0, 0]
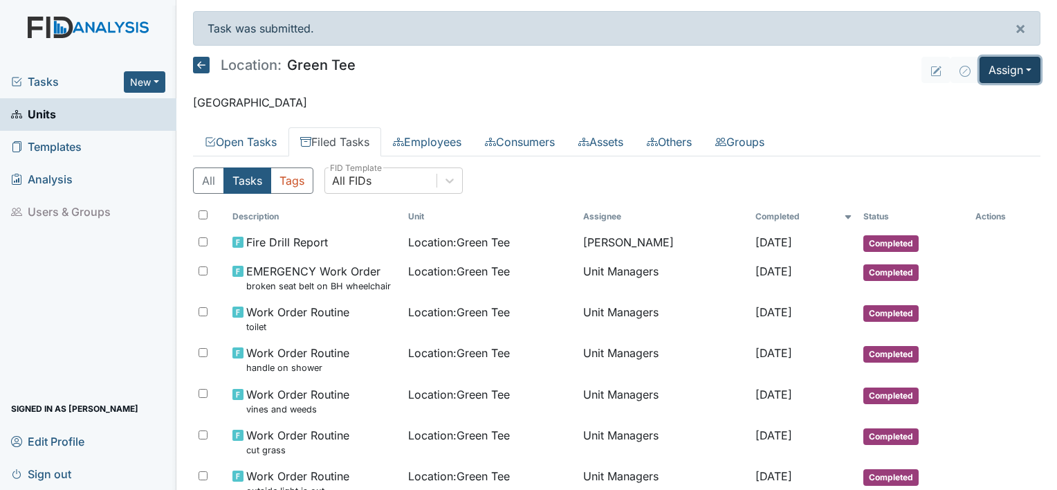
click at [1020, 75] on button "Assign" at bounding box center [1010, 70] width 61 height 26
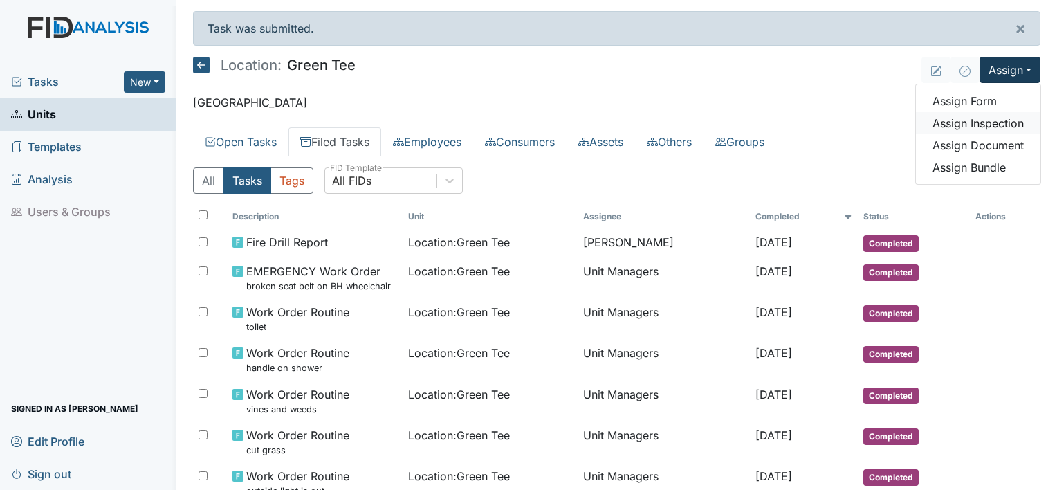
click at [988, 126] on link "Assign Inspection" at bounding box center [978, 123] width 125 height 22
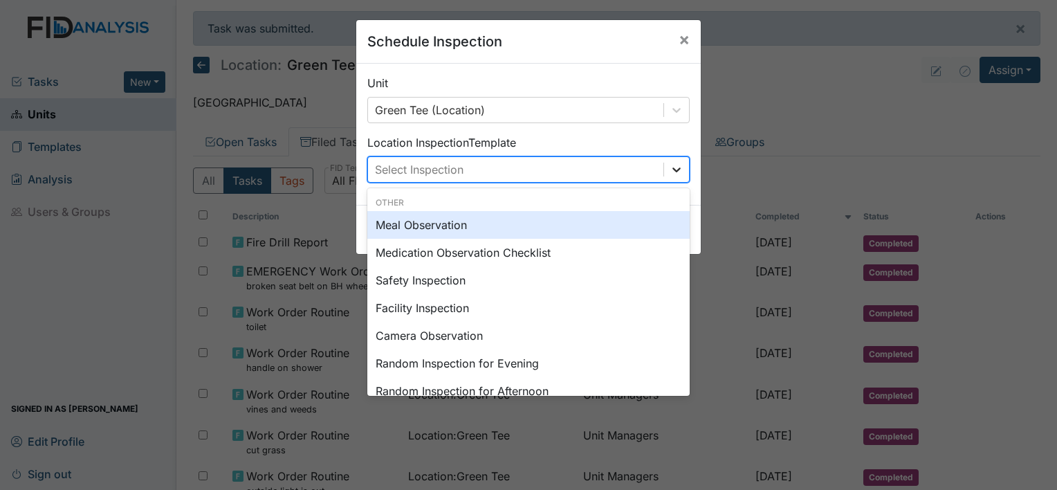
click at [672, 174] on icon at bounding box center [677, 170] width 14 height 14
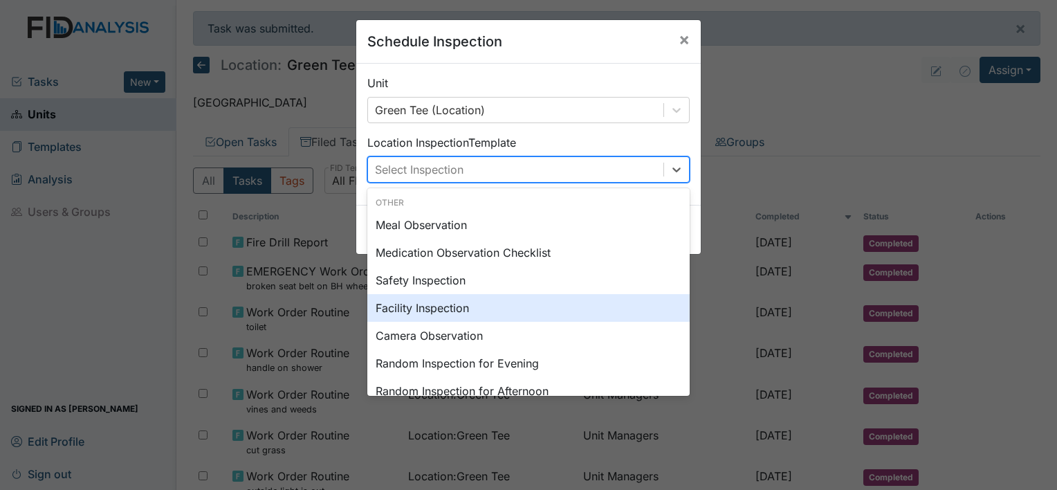
click at [477, 307] on div "Facility Inspection" at bounding box center [528, 308] width 322 height 28
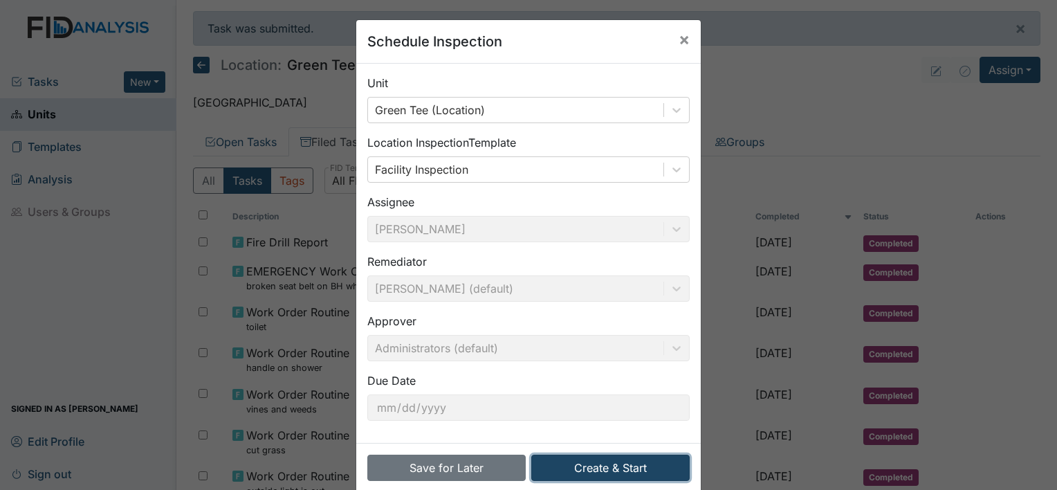
click at [666, 465] on button "Create & Start" at bounding box center [610, 468] width 158 height 26
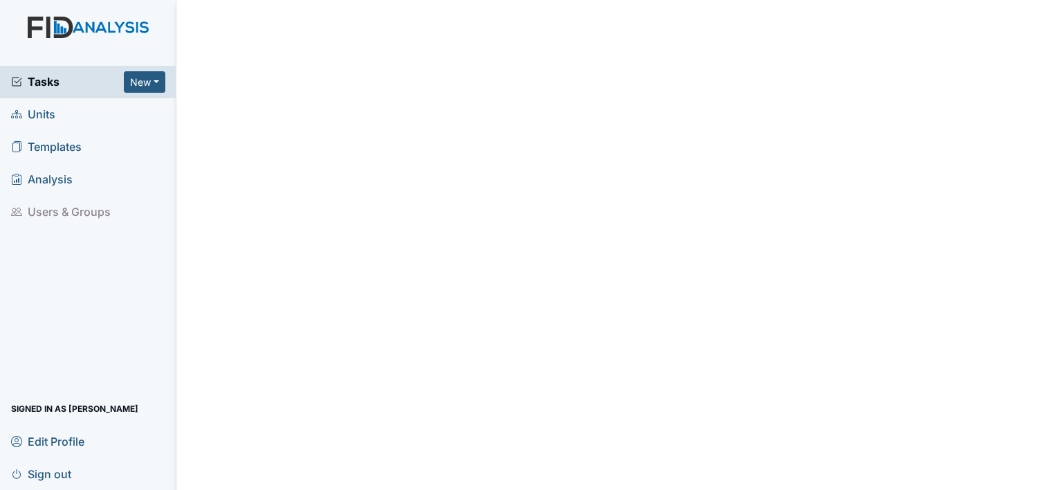
click at [60, 120] on link "Units" at bounding box center [88, 114] width 176 height 33
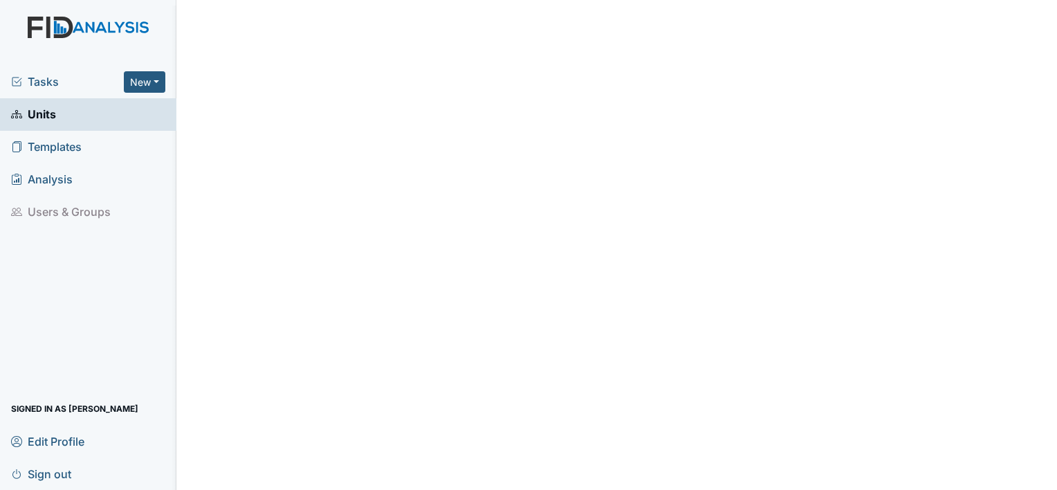
click at [60, 120] on link "Units" at bounding box center [88, 114] width 176 height 33
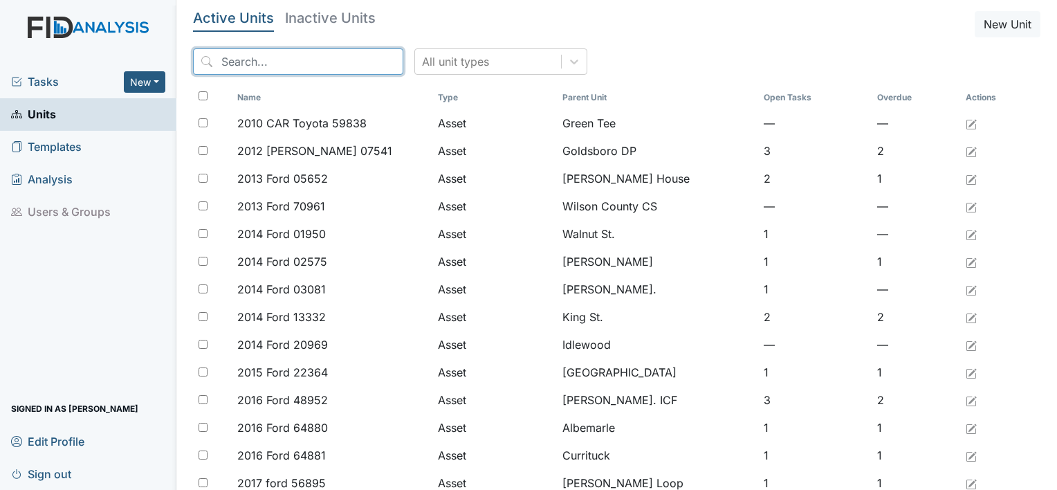
click at [243, 64] on input "search" at bounding box center [298, 61] width 210 height 26
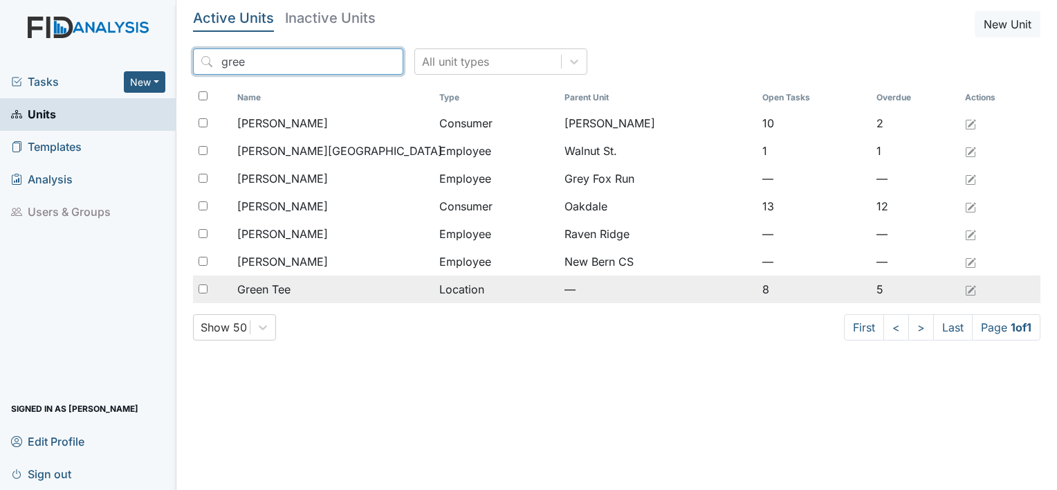
type input "gree"
click at [286, 291] on span "Green Tee" at bounding box center [263, 289] width 53 height 17
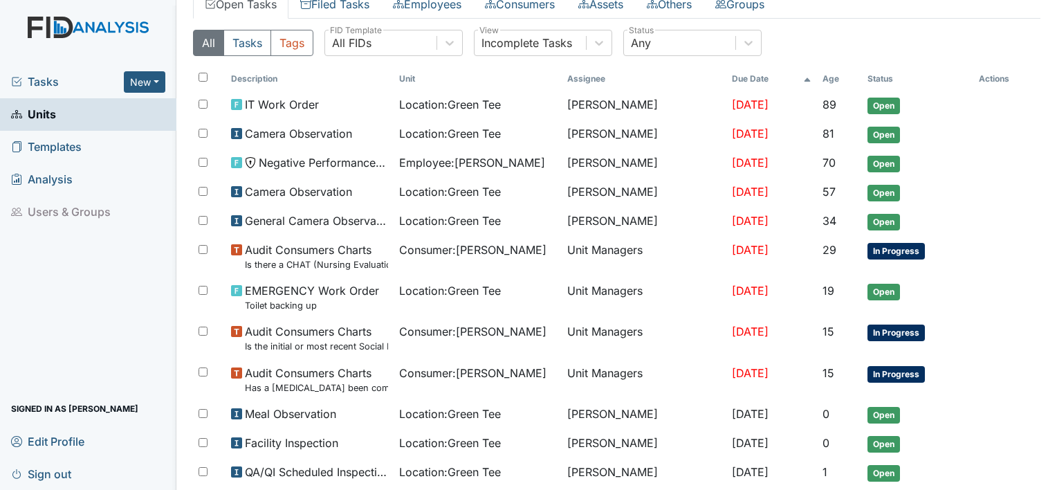
scroll to position [155, 0]
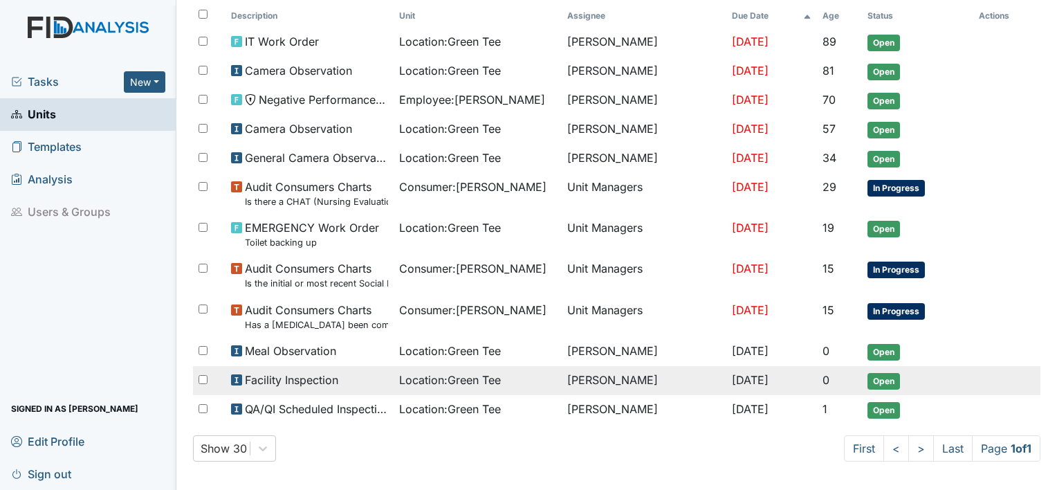
click at [886, 376] on span "Open" at bounding box center [884, 381] width 33 height 17
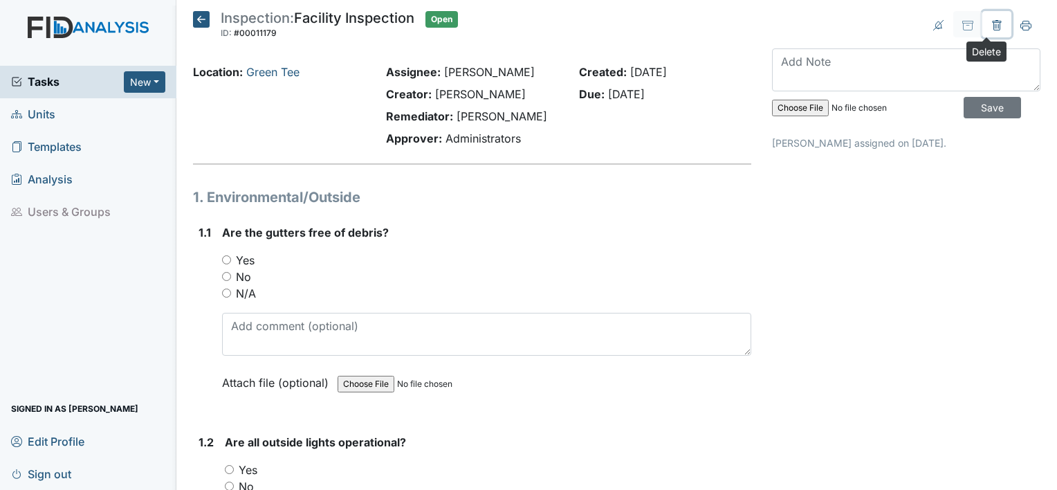
click at [986, 17] on button at bounding box center [996, 24] width 29 height 26
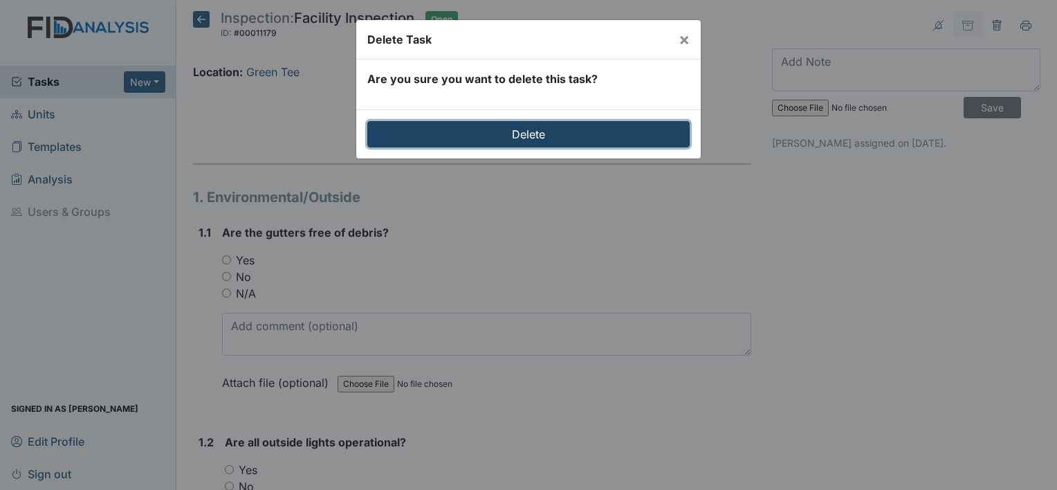
click at [625, 134] on input "Delete" at bounding box center [528, 134] width 322 height 26
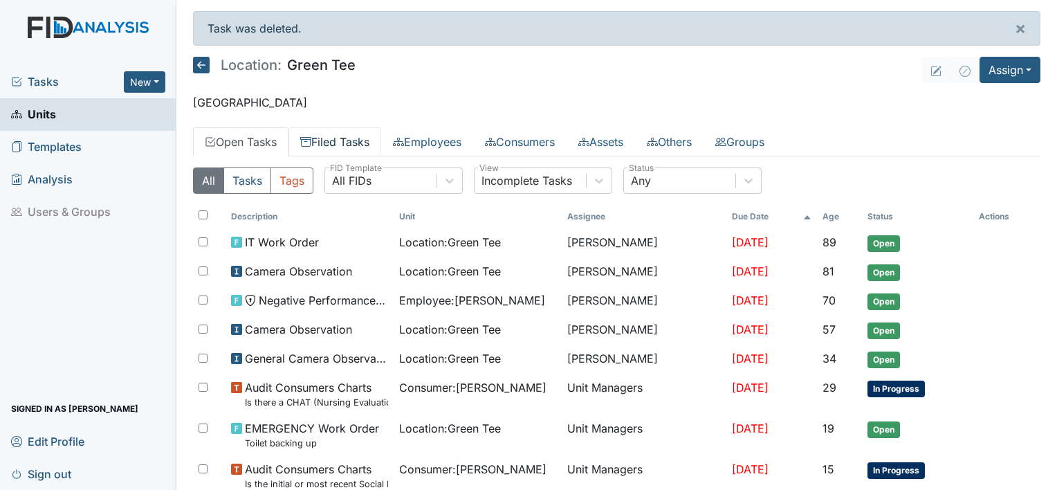
click at [346, 138] on link "Filed Tasks" at bounding box center [334, 141] width 93 height 29
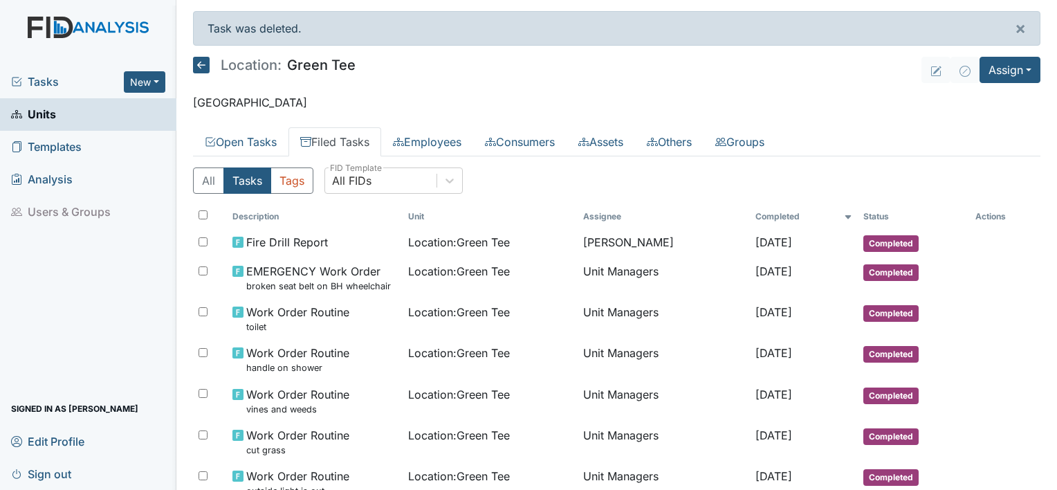
click at [1038, 426] on main "Task was deleted. × Location: Green Tee Assign Assign Form Assign Inspection As…" at bounding box center [616, 245] width 881 height 490
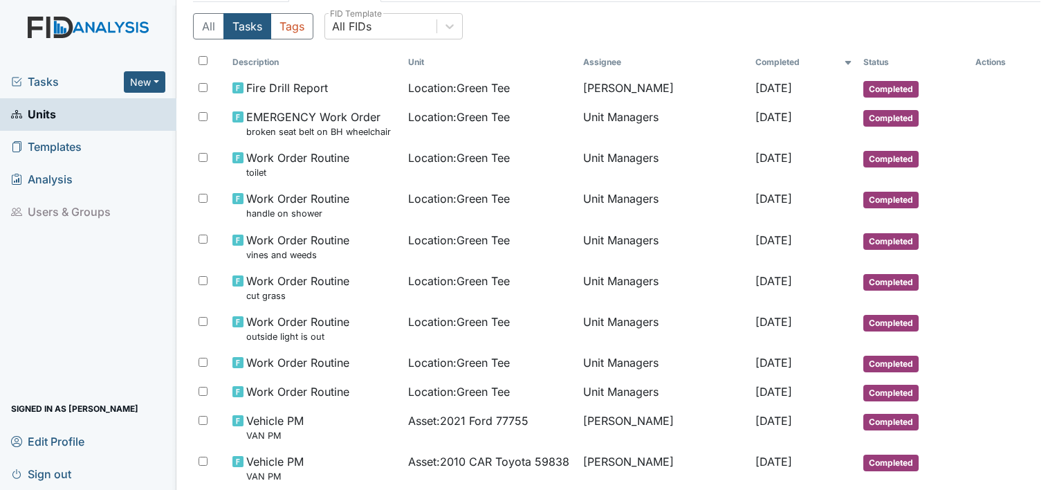
scroll to position [99, 0]
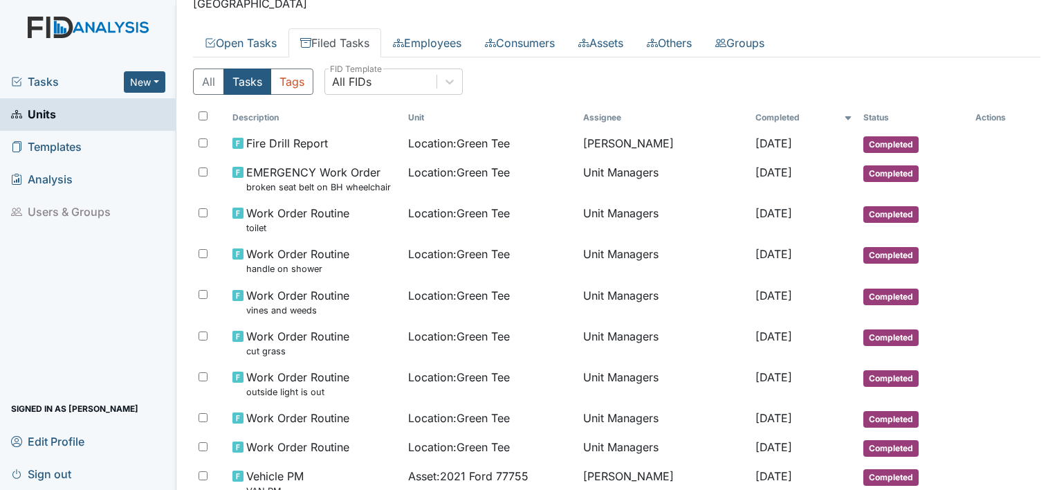
click at [352, 40] on link "Filed Tasks" at bounding box center [334, 42] width 93 height 29
click at [353, 44] on link "Filed Tasks" at bounding box center [334, 42] width 93 height 29
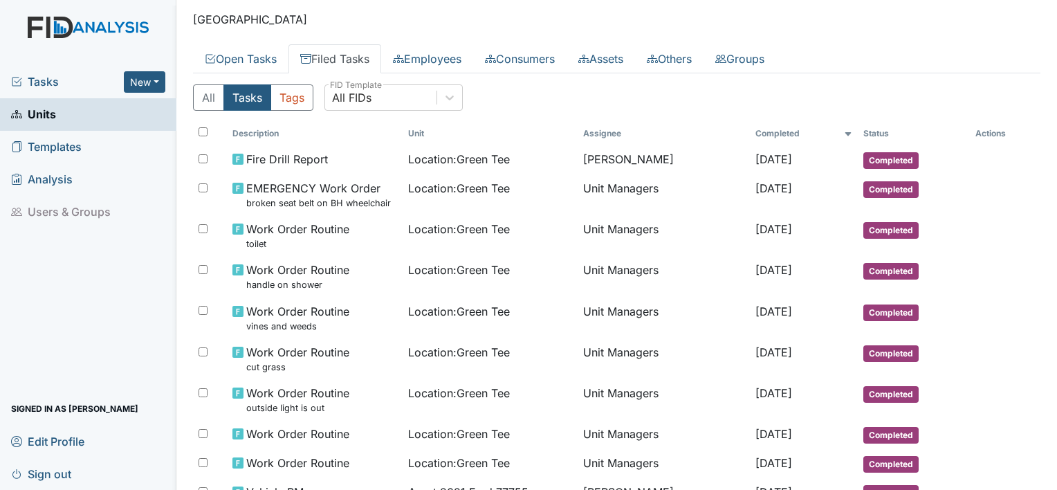
scroll to position [0, 0]
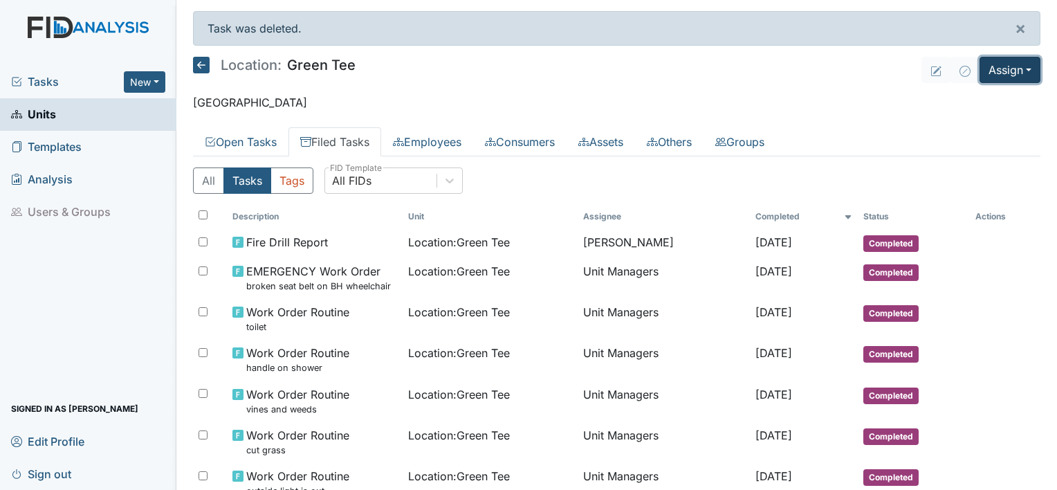
click at [991, 72] on button "Assign" at bounding box center [1010, 70] width 61 height 26
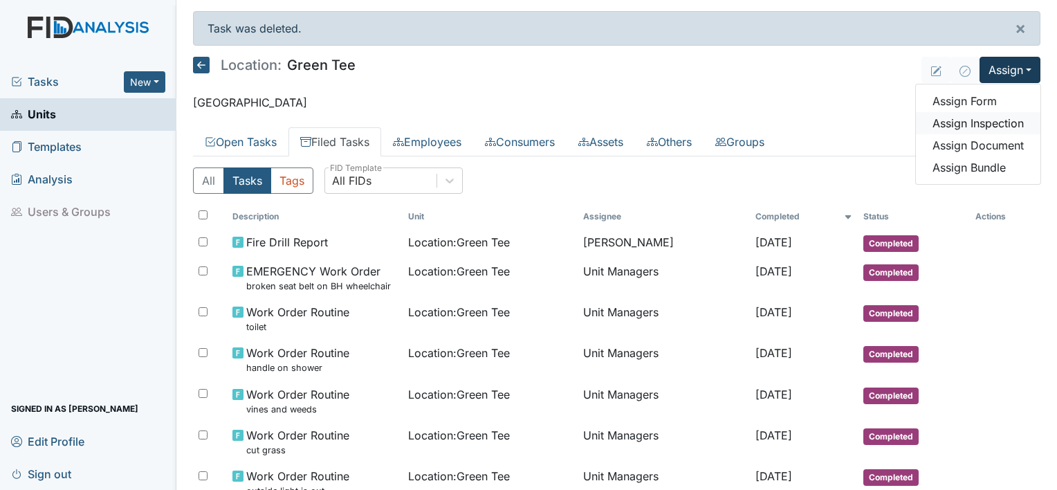
click at [969, 123] on link "Assign Inspection" at bounding box center [978, 123] width 125 height 22
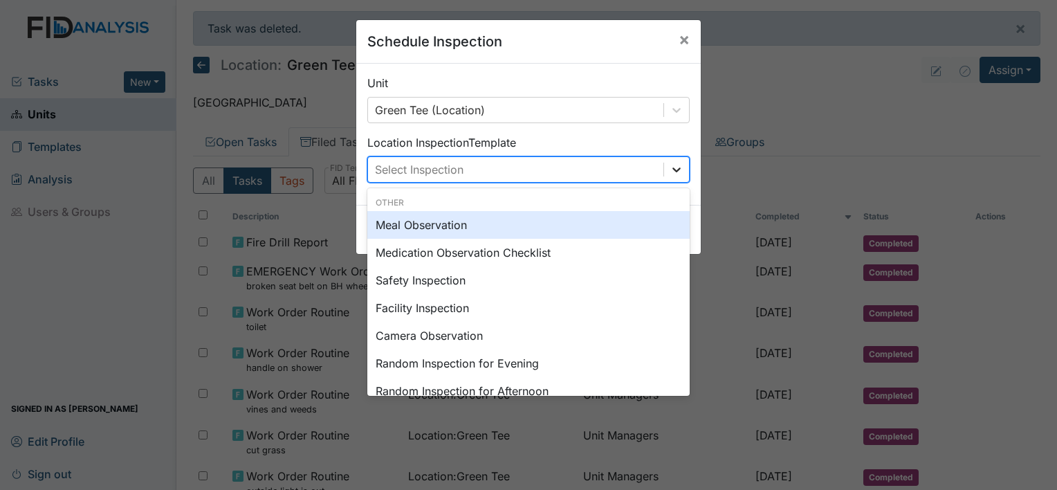
click at [682, 174] on div at bounding box center [676, 169] width 25 height 25
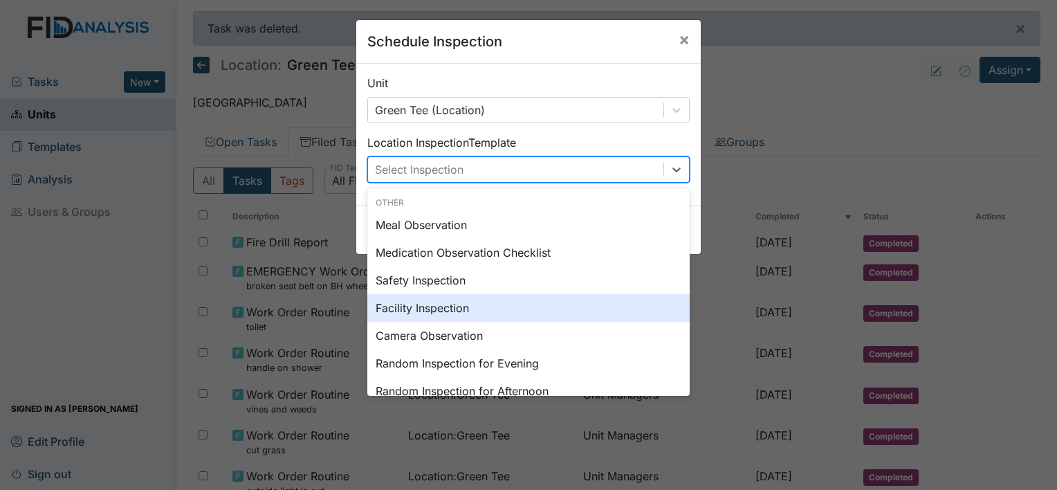
click at [569, 306] on div "Facility Inspection" at bounding box center [528, 308] width 322 height 28
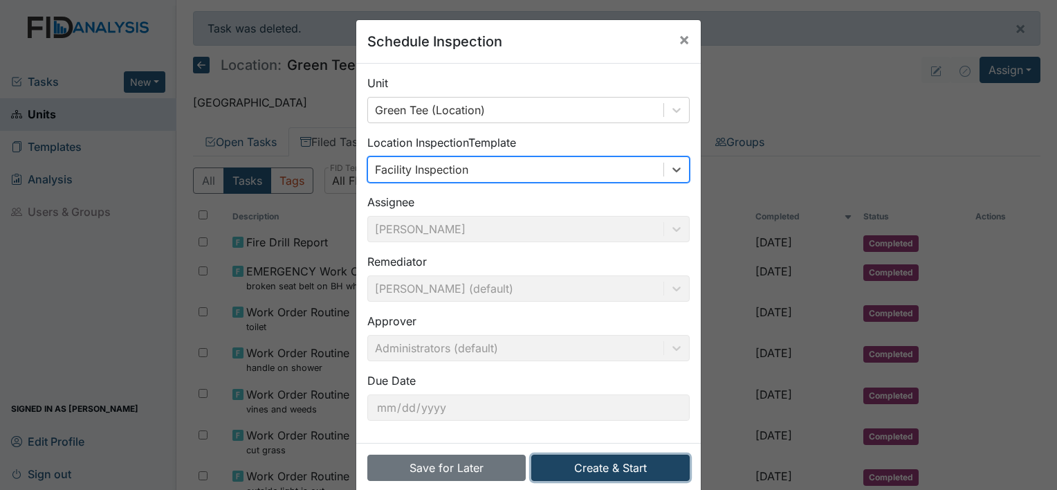
click at [593, 469] on button "Create & Start" at bounding box center [610, 468] width 158 height 26
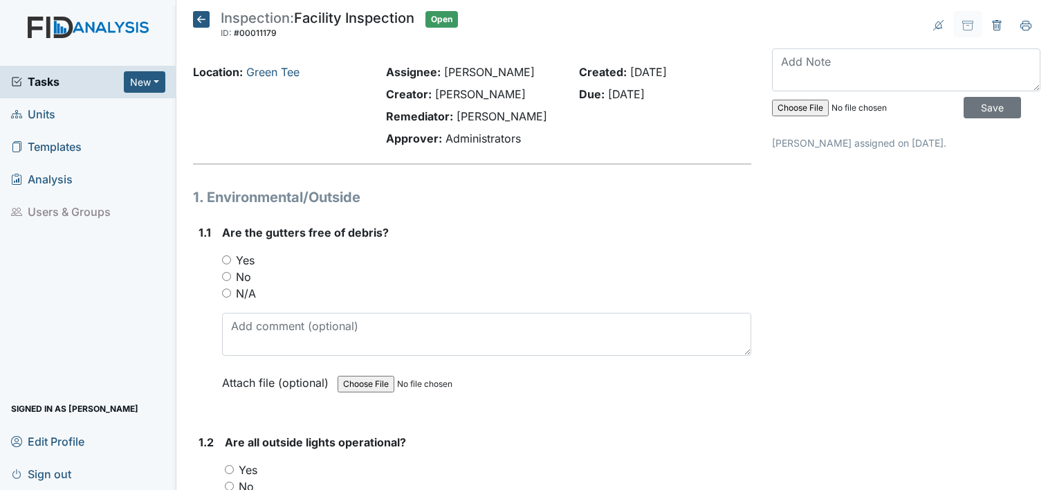
click at [224, 259] on input "Yes" at bounding box center [226, 259] width 9 height 9
radio input "true"
click at [232, 470] on input "Yes" at bounding box center [229, 469] width 9 height 9
radio input "true"
click at [1046, 481] on main "Inspection: Facility Inspection ID: #00011179 Open Autosaving... Location: [GEO…" at bounding box center [616, 245] width 881 height 490
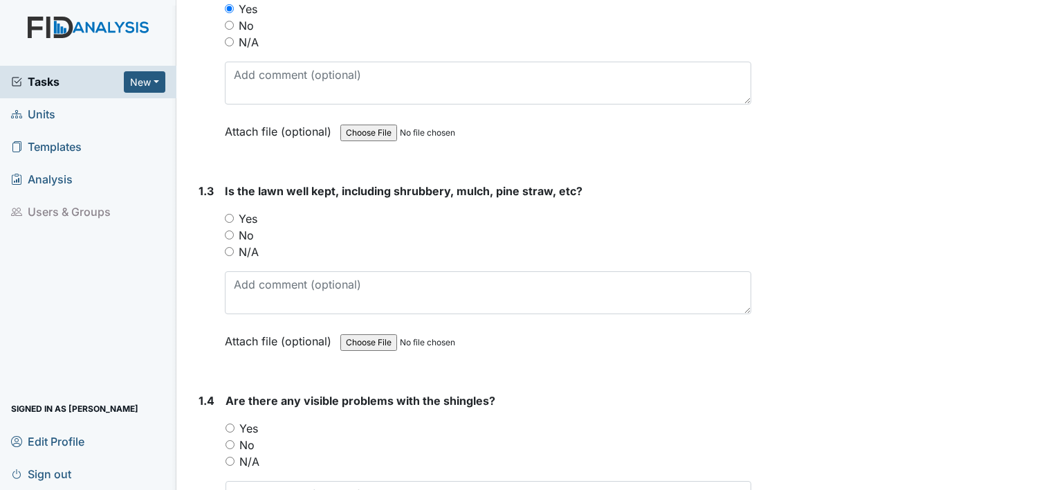
scroll to position [517, 0]
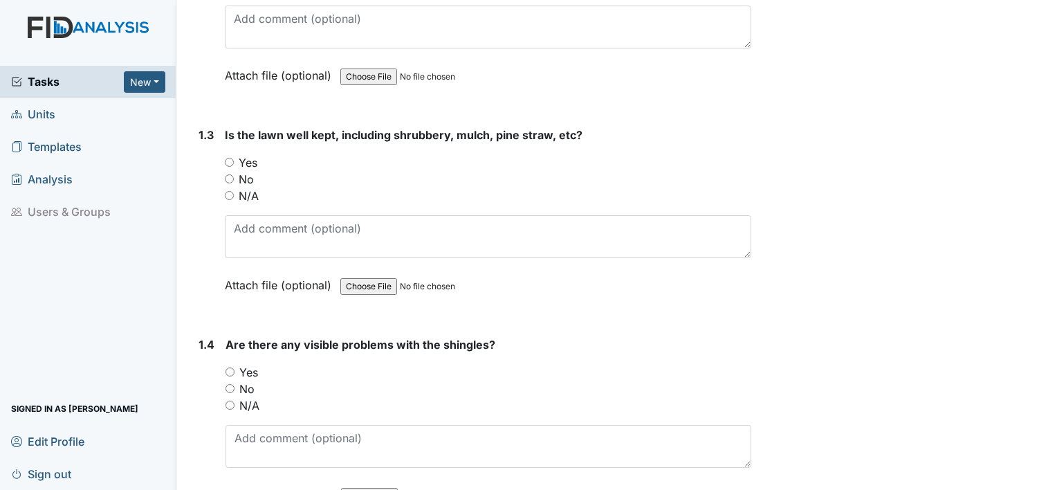
click at [224, 163] on div "1.3 Is the lawn well kept, including shrubbery, mulch, pine straw, etc? You mus…" at bounding box center [472, 220] width 558 height 187
click at [232, 392] on div "No" at bounding box center [489, 388] width 526 height 17
click at [230, 387] on input "No" at bounding box center [230, 388] width 9 height 9
radio input "true"
click at [228, 160] on input "Yes" at bounding box center [229, 162] width 9 height 9
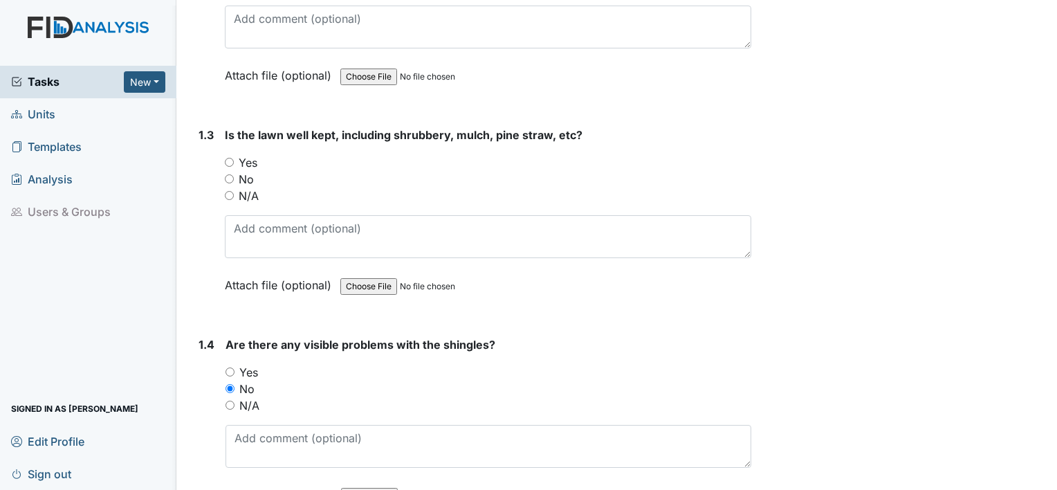
radio input "true"
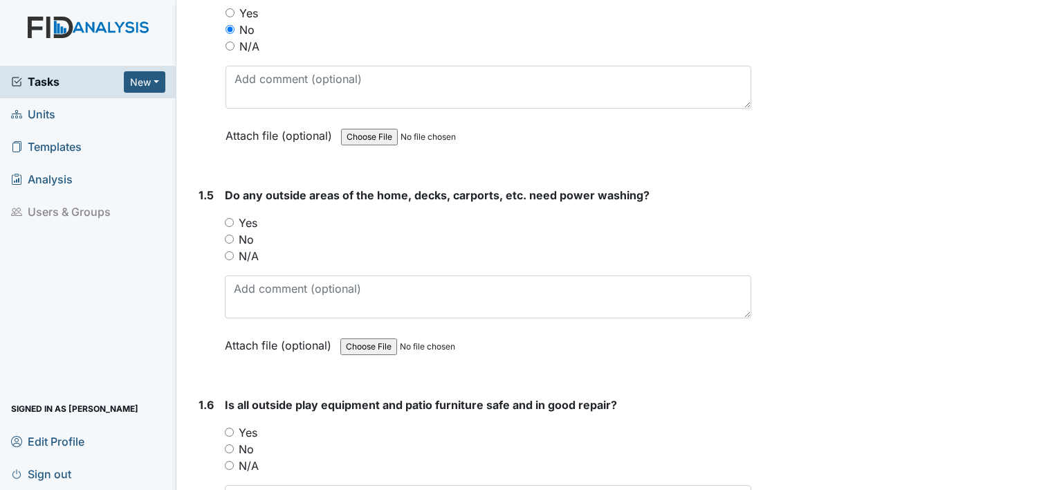
scroll to position [932, 0]
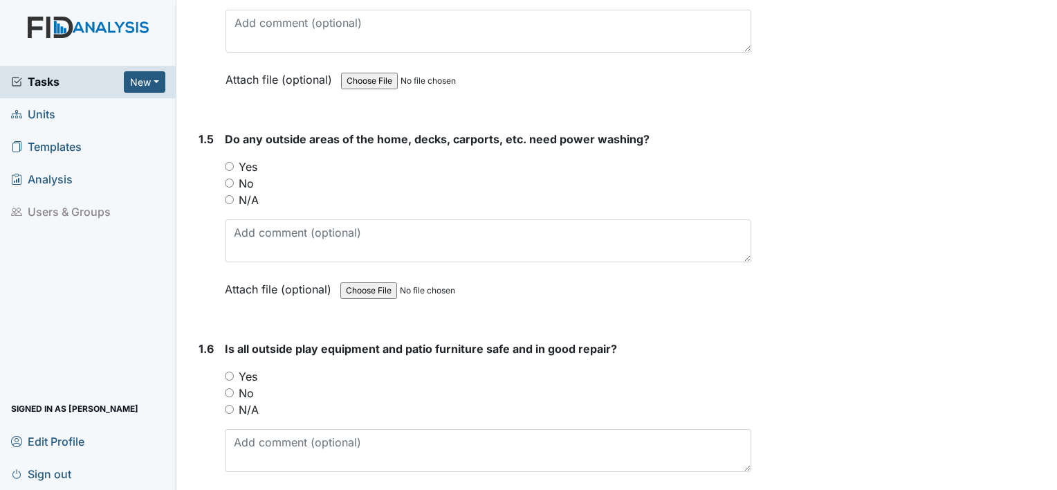
click at [228, 175] on div "No" at bounding box center [488, 183] width 526 height 17
click at [230, 405] on input "N/A" at bounding box center [229, 409] width 9 height 9
radio input "true"
click at [230, 178] on input "No" at bounding box center [229, 182] width 9 height 9
radio input "true"
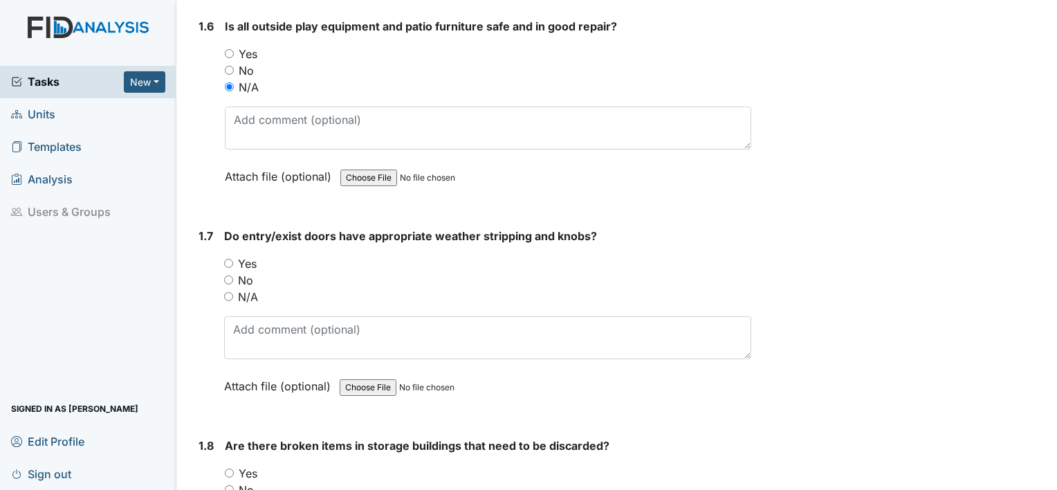
scroll to position [1328, 0]
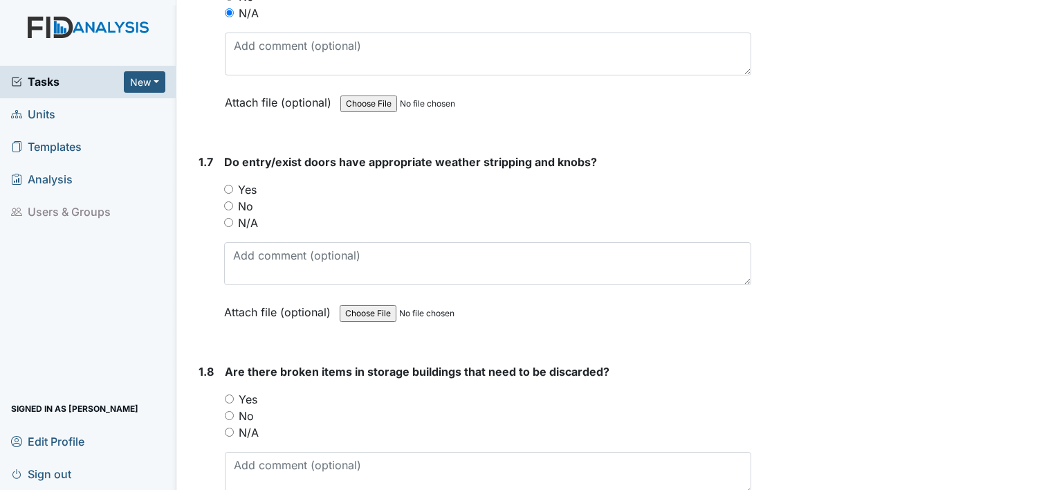
click at [228, 204] on input "No" at bounding box center [228, 205] width 9 height 9
radio input "true"
click at [230, 411] on input "No" at bounding box center [229, 415] width 9 height 9
radio input "true"
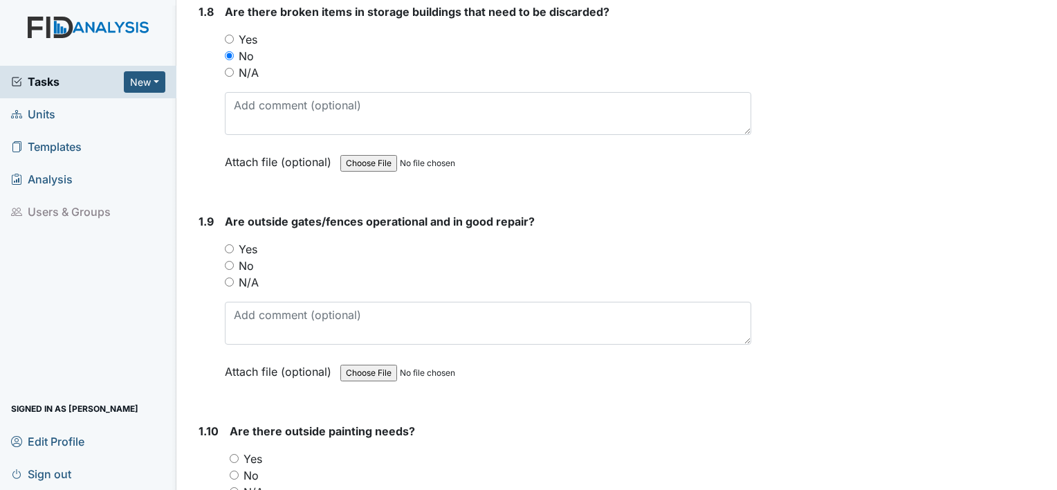
scroll to position [1780, 0]
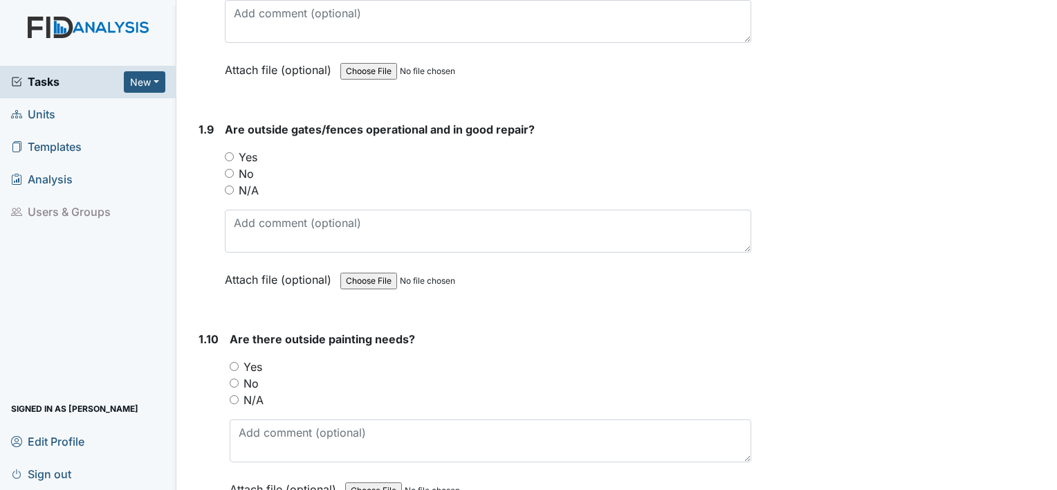
click at [230, 152] on input "Yes" at bounding box center [229, 156] width 9 height 9
radio input "true"
click at [237, 378] on input "No" at bounding box center [234, 382] width 9 height 9
radio input "true"
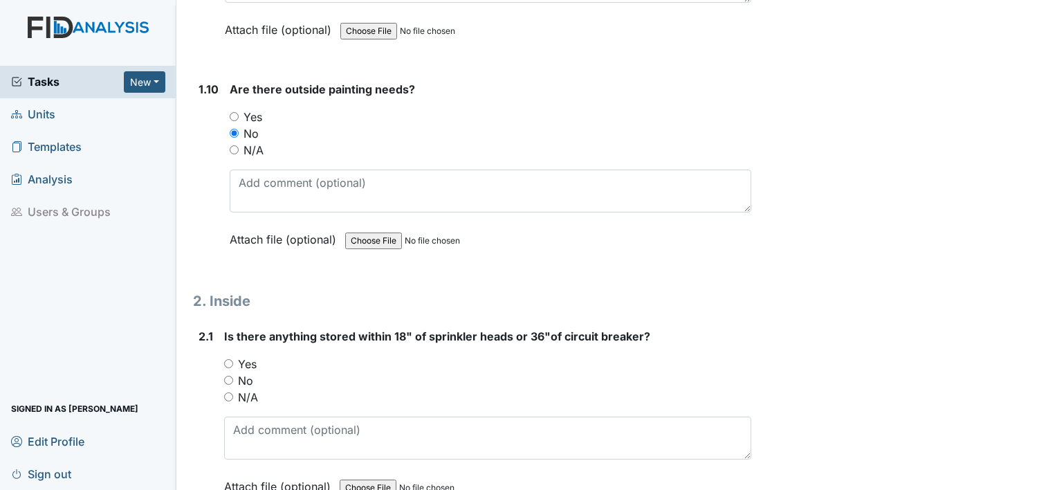
scroll to position [2084, 0]
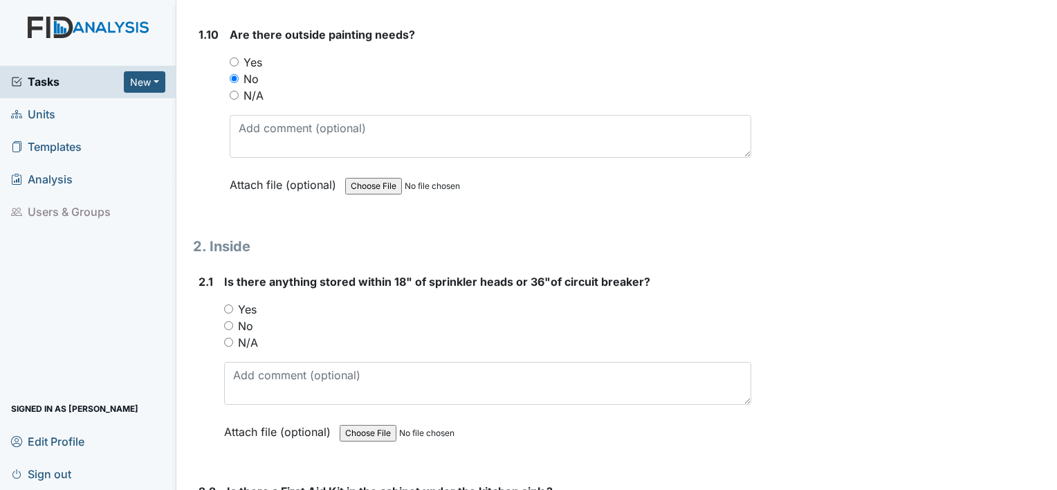
click at [398, 416] on input "file" at bounding box center [434, 432] width 188 height 33
click at [234, 325] on div "No" at bounding box center [487, 326] width 527 height 17
click at [227, 304] on input "Yes" at bounding box center [228, 308] width 9 height 9
radio input "true"
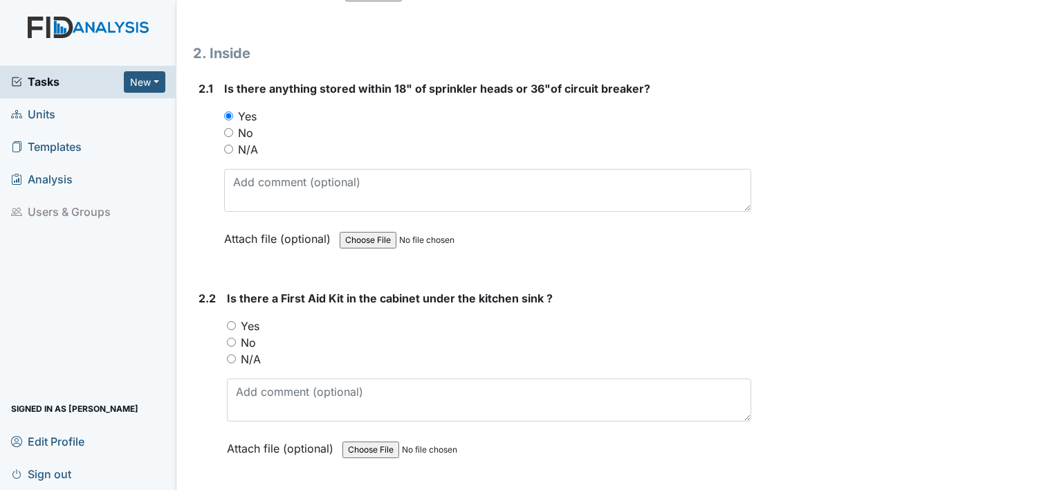
scroll to position [2352, 0]
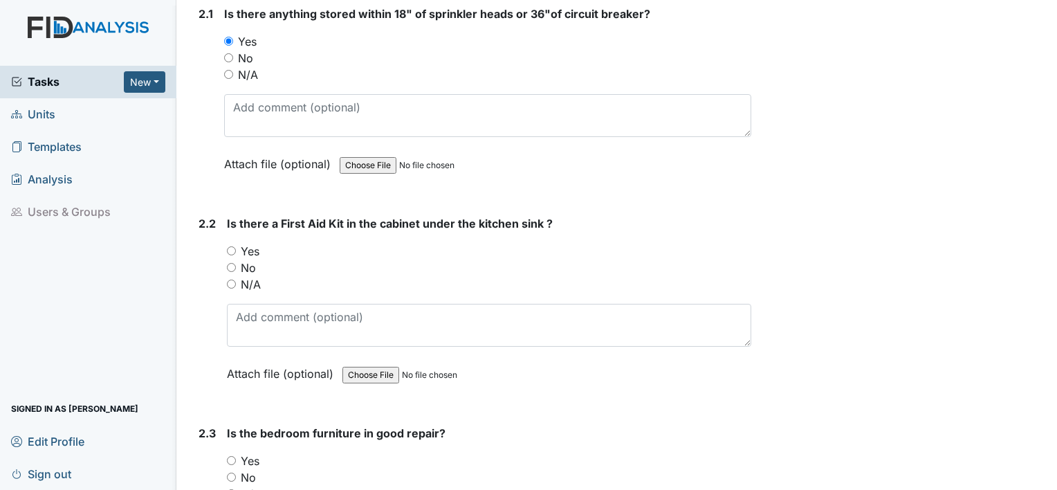
click at [230, 246] on input "Yes" at bounding box center [231, 250] width 9 height 9
radio input "true"
click at [235, 456] on input "Yes" at bounding box center [231, 460] width 9 height 9
radio input "true"
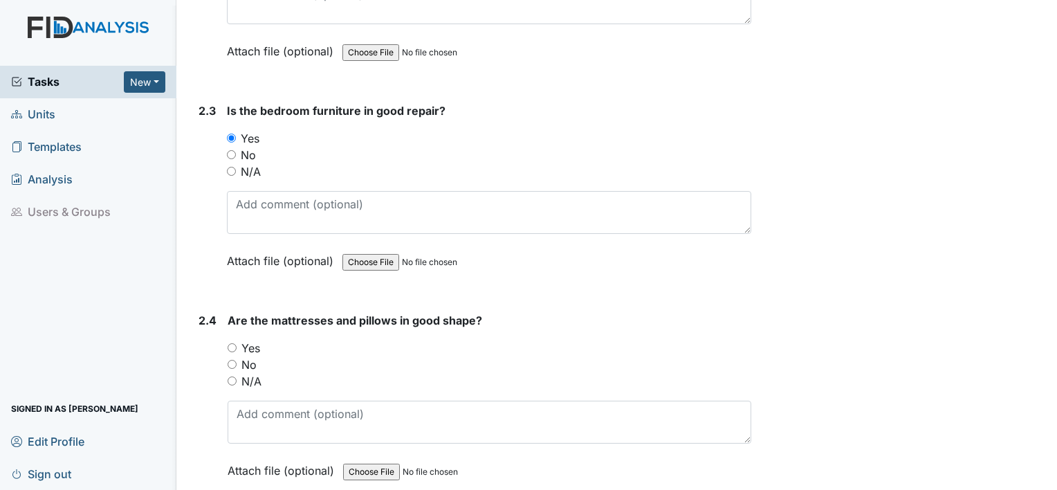
scroll to position [2712, 0]
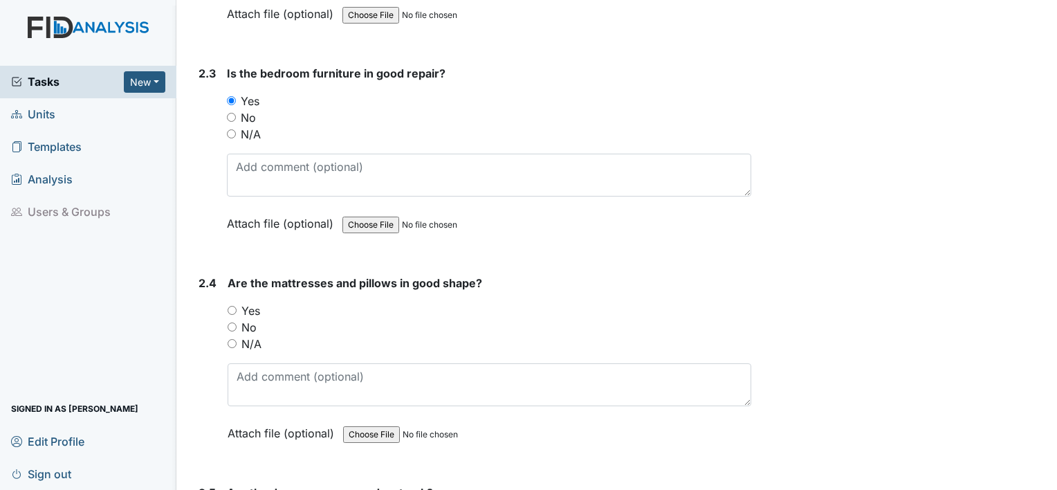
click at [232, 306] on input "Yes" at bounding box center [232, 310] width 9 height 9
radio input "true"
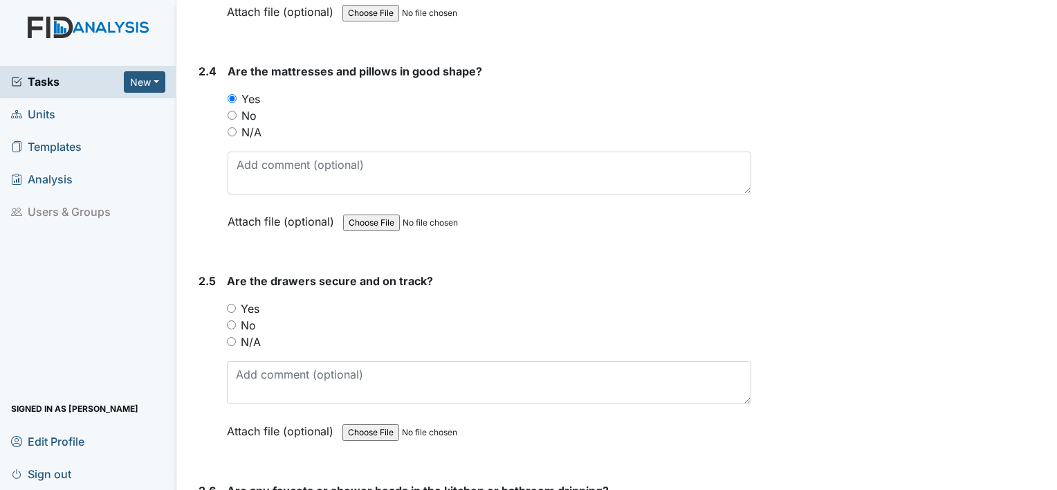
scroll to position [3016, 0]
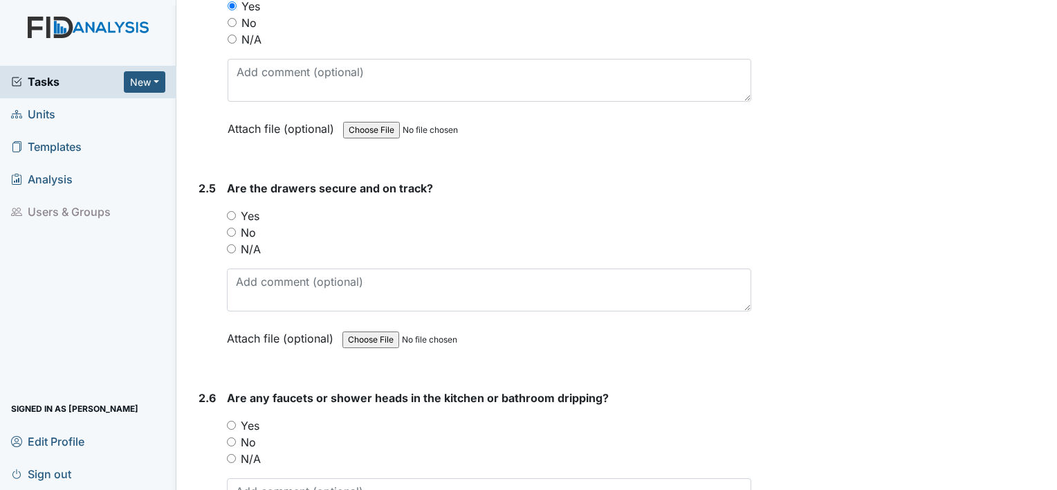
click at [228, 211] on input "Yes" at bounding box center [231, 215] width 9 height 9
radio input "true"
click at [235, 421] on input "Yes" at bounding box center [231, 425] width 9 height 9
radio input "true"
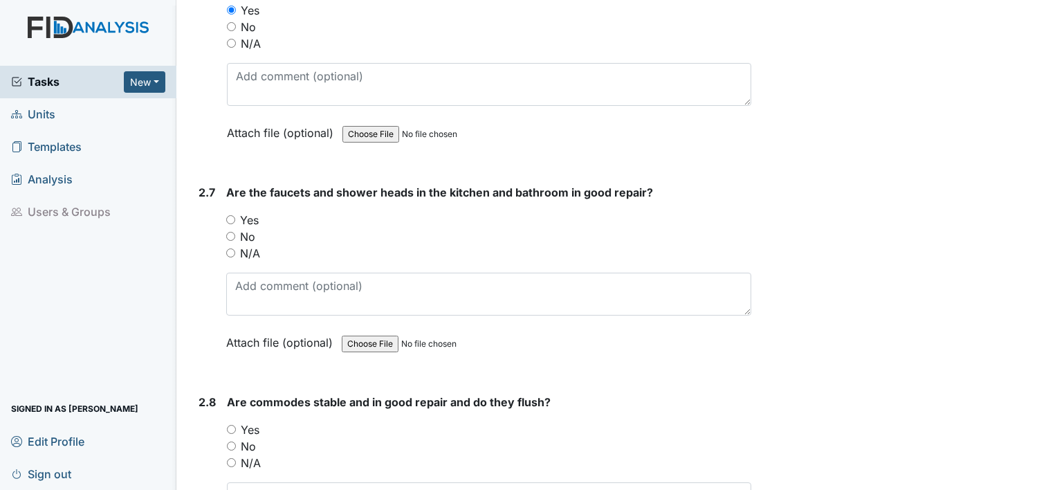
scroll to position [3449, 0]
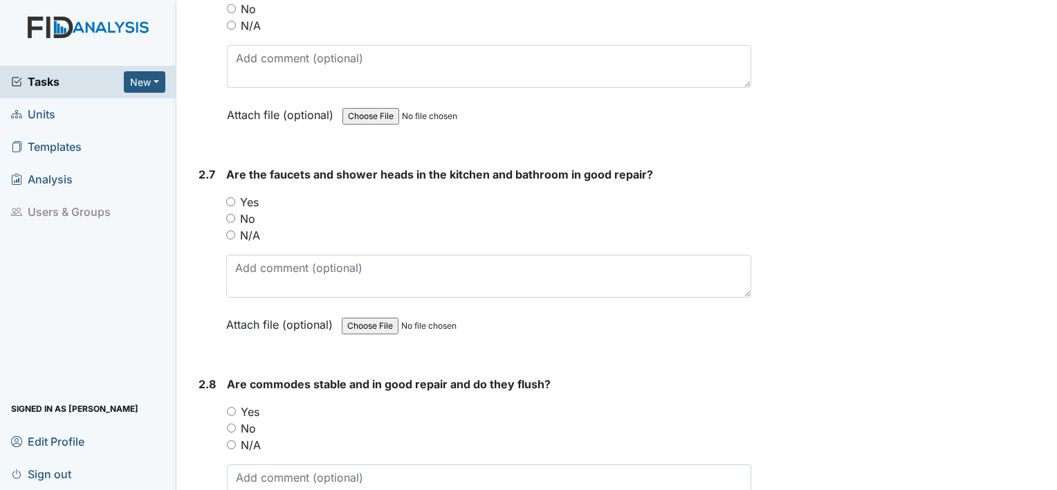
click at [230, 197] on input "Yes" at bounding box center [230, 201] width 9 height 9
radio input "true"
click at [230, 407] on input "Yes" at bounding box center [231, 411] width 9 height 9
radio input "true"
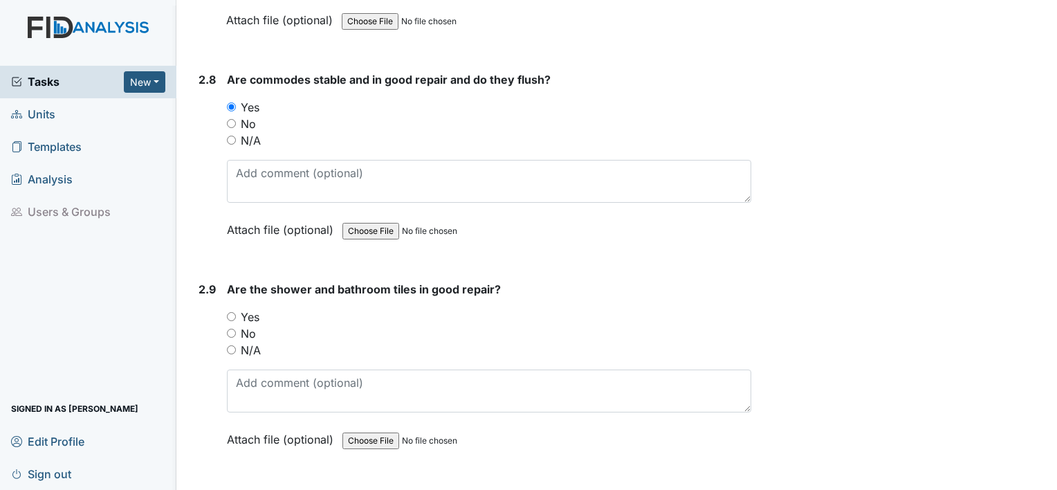
scroll to position [3846, 0]
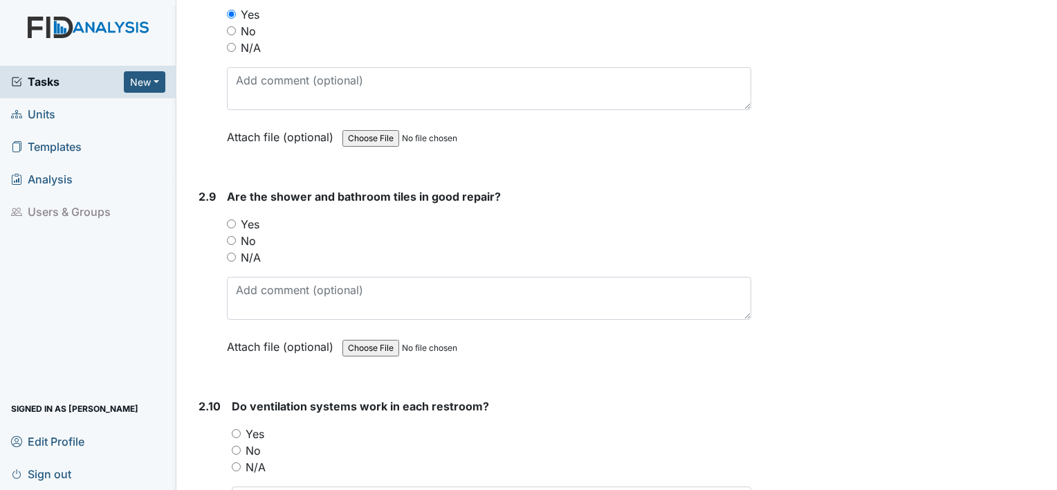
click at [230, 219] on input "Yes" at bounding box center [231, 223] width 9 height 9
radio input "true"
click at [235, 429] on input "Yes" at bounding box center [236, 433] width 9 height 9
radio input "true"
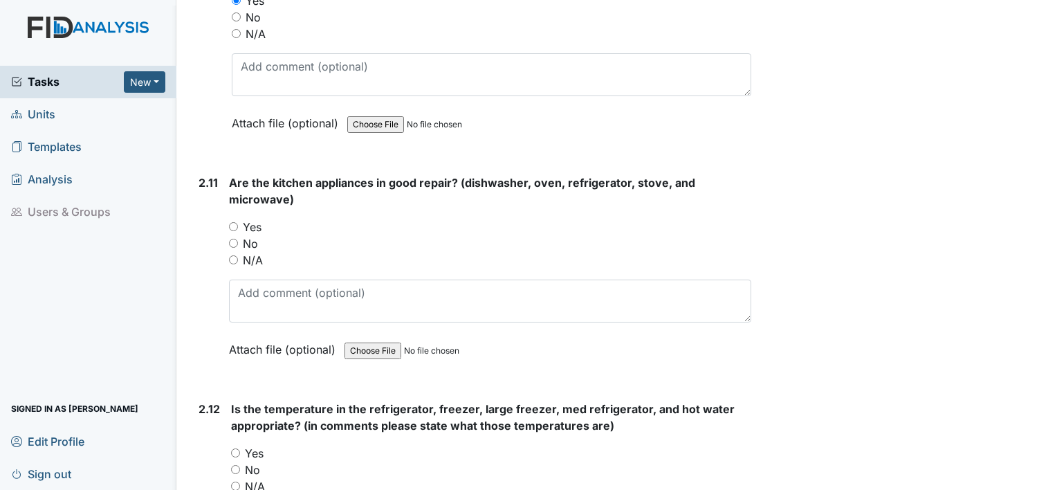
scroll to position [4317, 0]
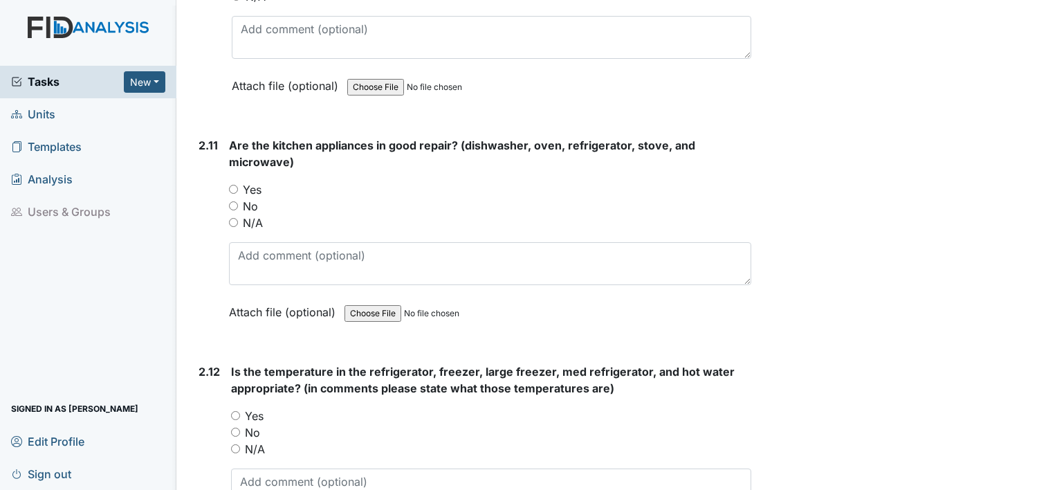
click at [233, 185] on input "Yes" at bounding box center [233, 189] width 9 height 9
radio input "true"
click at [238, 411] on input "Yes" at bounding box center [235, 415] width 9 height 9
radio input "true"
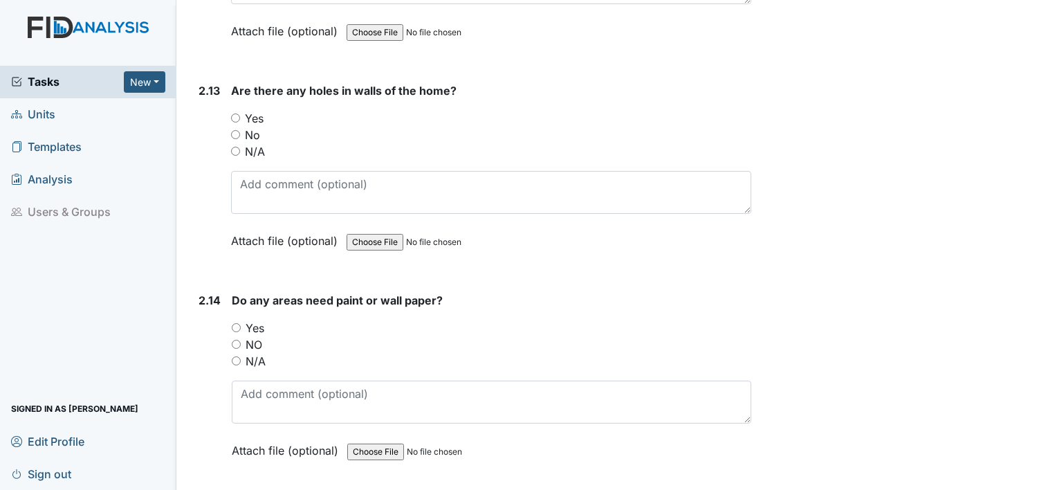
scroll to position [4843, 0]
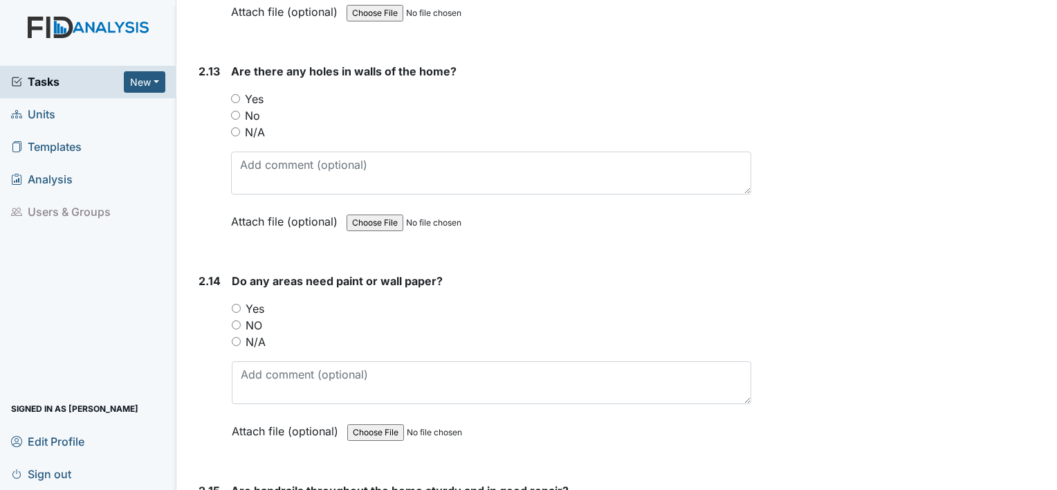
click at [234, 111] on input "No" at bounding box center [235, 115] width 9 height 9
radio input "true"
click at [235, 320] on input "NO" at bounding box center [236, 324] width 9 height 9
radio input "true"
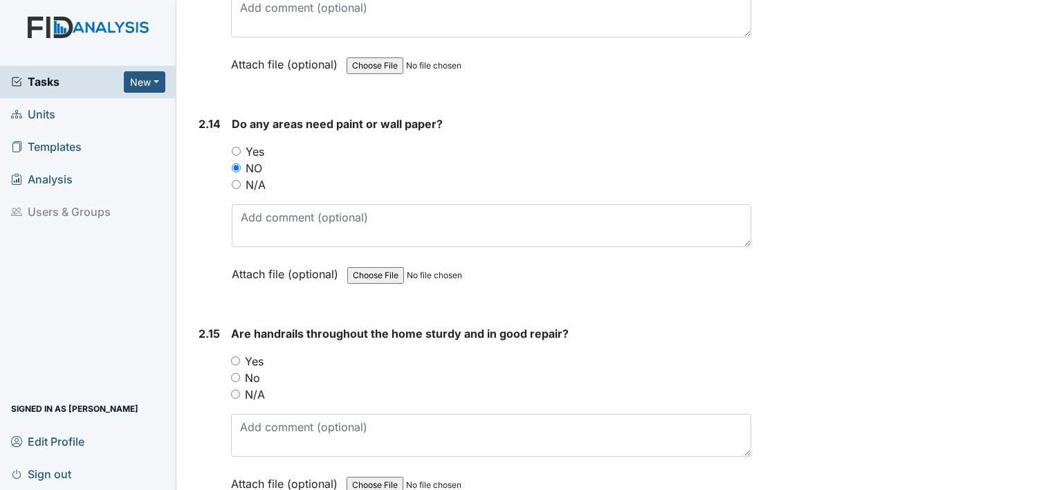
scroll to position [5056, 0]
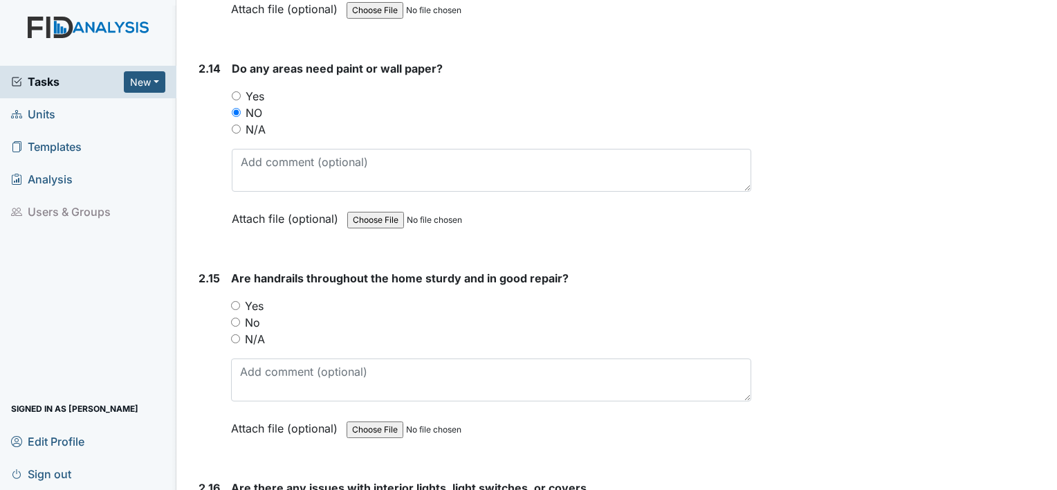
click at [237, 318] on input "No" at bounding box center [235, 322] width 9 height 9
radio input "true"
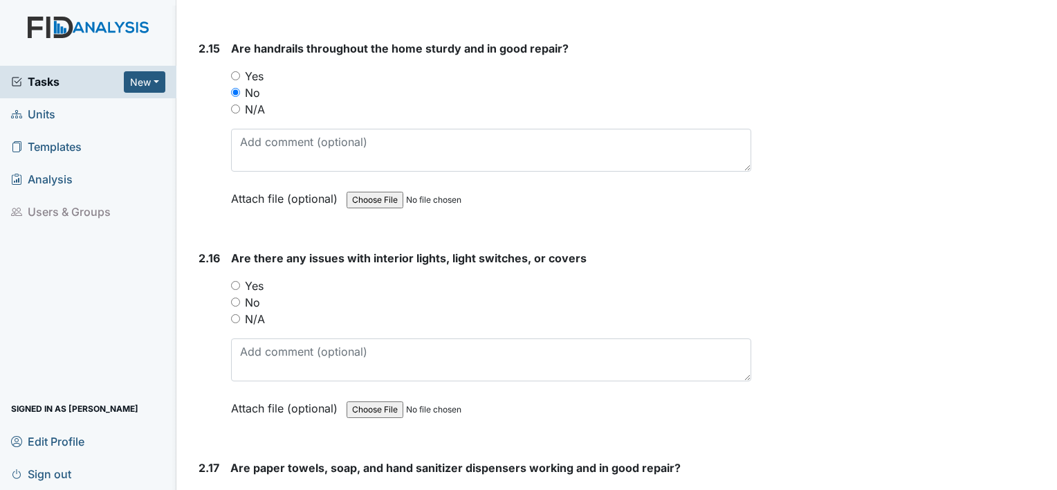
scroll to position [5323, 0]
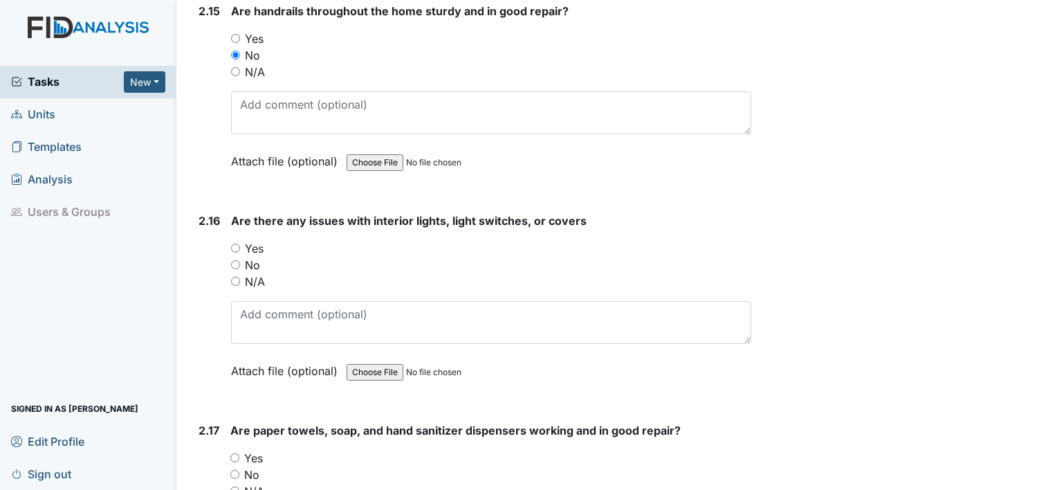
click at [235, 260] on input "No" at bounding box center [235, 264] width 9 height 9
radio input "true"
click at [237, 453] on input "Yes" at bounding box center [234, 457] width 9 height 9
radio input "true"
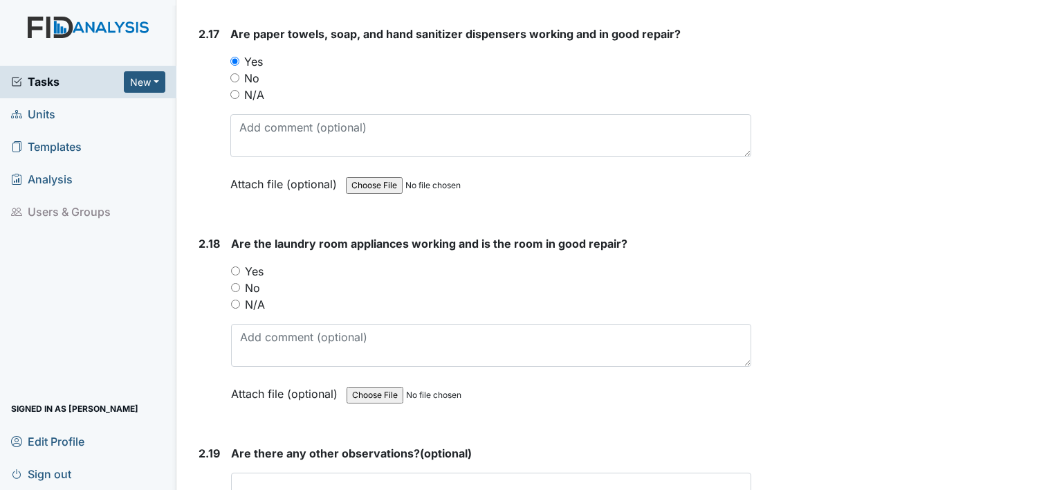
scroll to position [5737, 0]
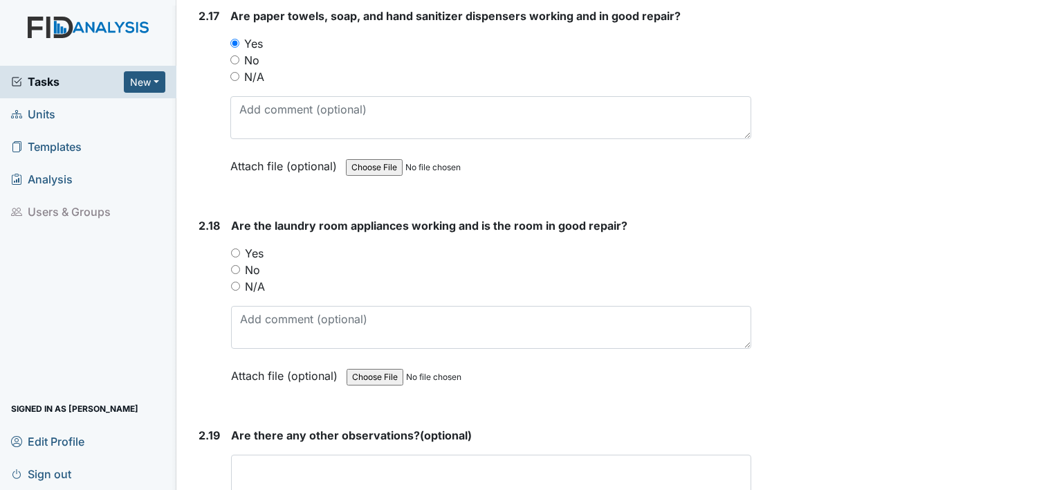
click at [234, 248] on input "Yes" at bounding box center [235, 252] width 9 height 9
radio input "true"
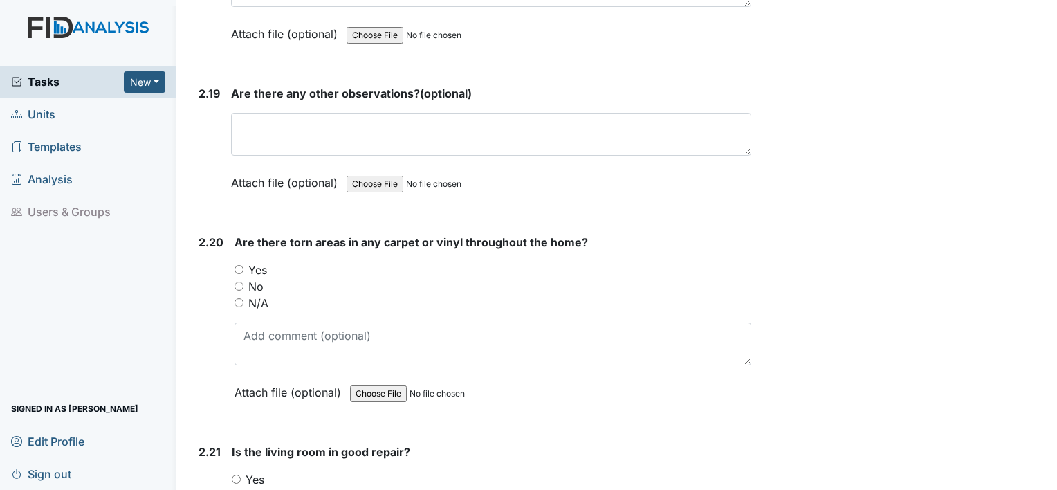
scroll to position [6098, 0]
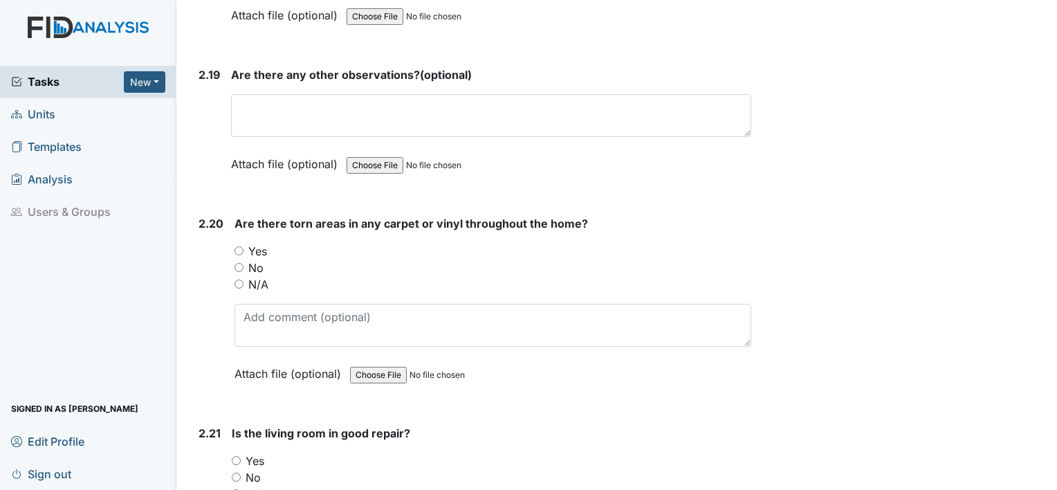
click at [237, 259] on div "No" at bounding box center [493, 267] width 517 height 17
click at [237, 263] on input "No" at bounding box center [239, 267] width 9 height 9
radio input "true"
click at [238, 456] on input "Yes" at bounding box center [236, 460] width 9 height 9
radio input "true"
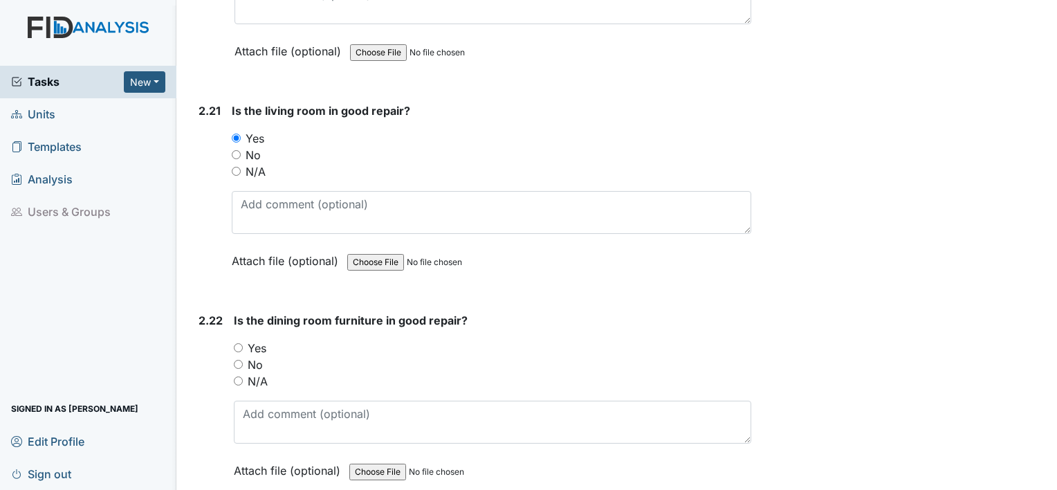
scroll to position [6475, 0]
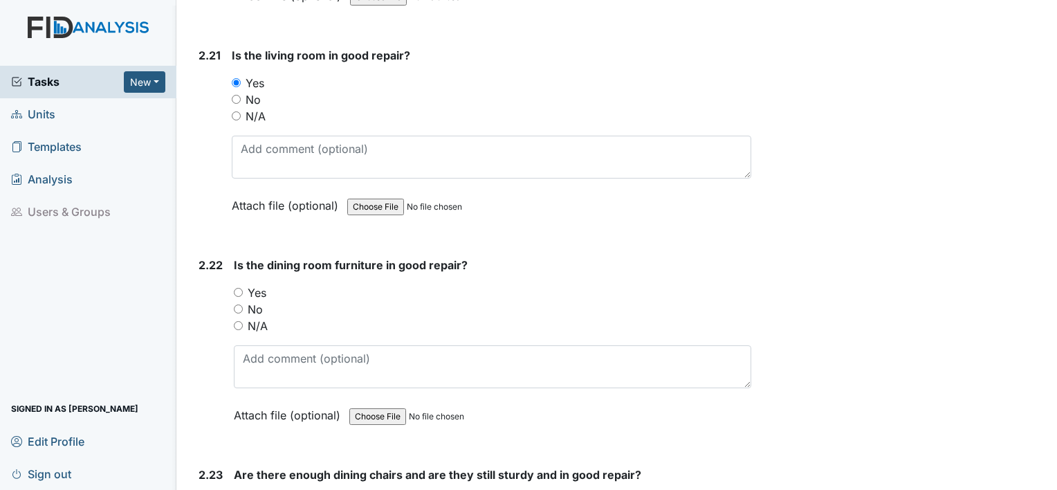
click at [239, 288] on input "Yes" at bounding box center [238, 292] width 9 height 9
radio input "true"
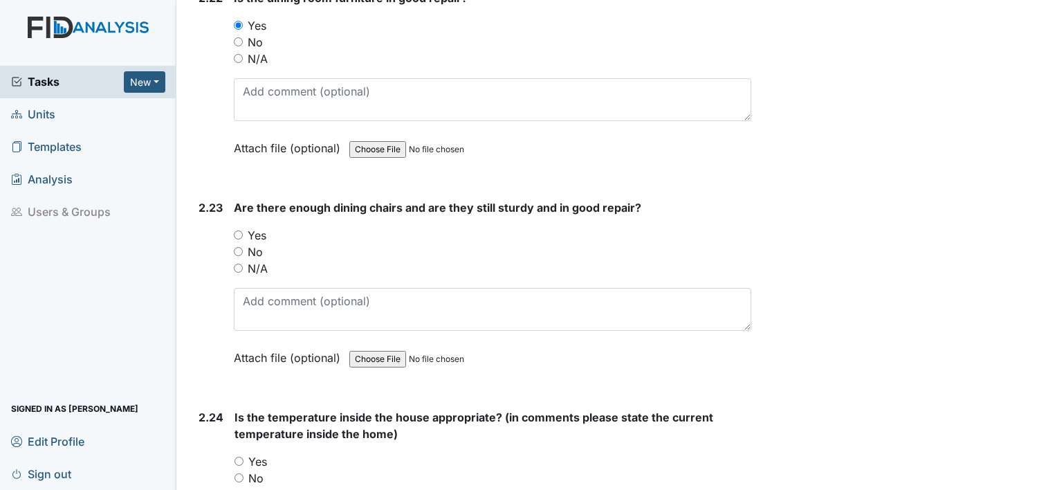
scroll to position [6780, 0]
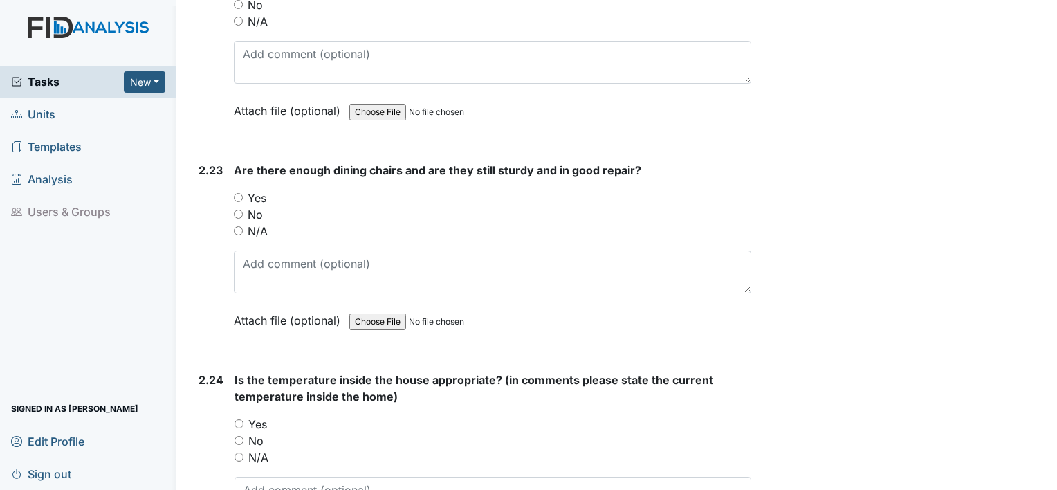
click at [237, 193] on input "Yes" at bounding box center [238, 197] width 9 height 9
radio input "true"
click at [240, 419] on input "Yes" at bounding box center [239, 423] width 9 height 9
radio input "true"
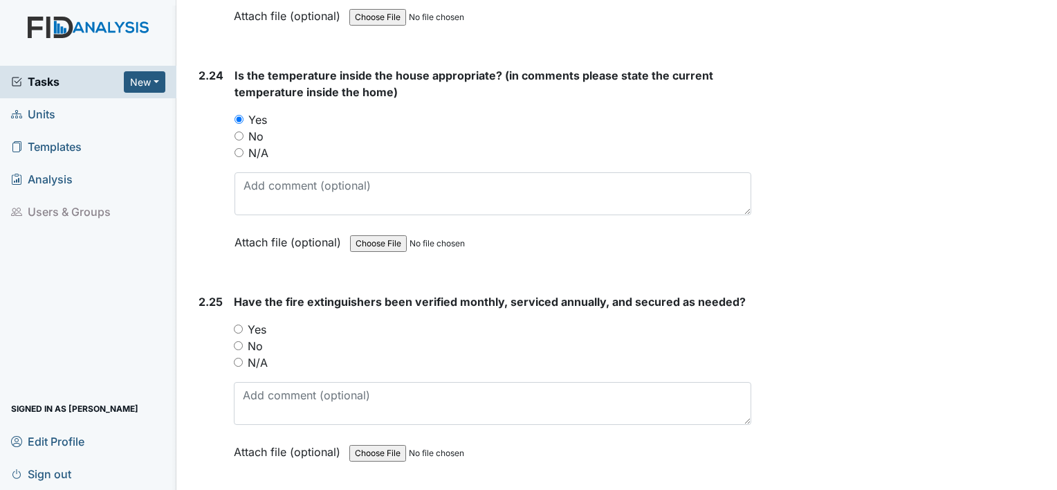
scroll to position [7110, 0]
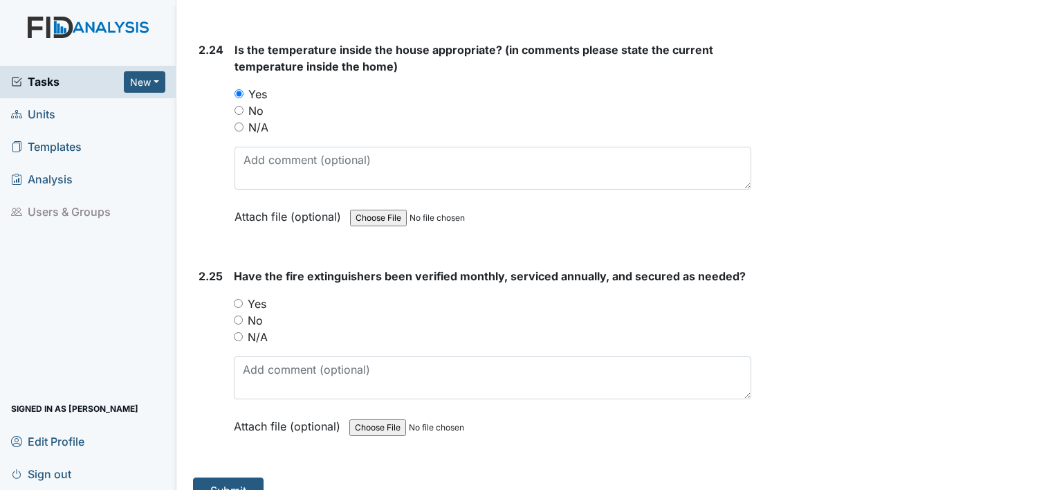
click at [239, 299] on input "Yes" at bounding box center [238, 303] width 9 height 9
radio input "true"
click at [225, 477] on button "Submit" at bounding box center [228, 490] width 71 height 26
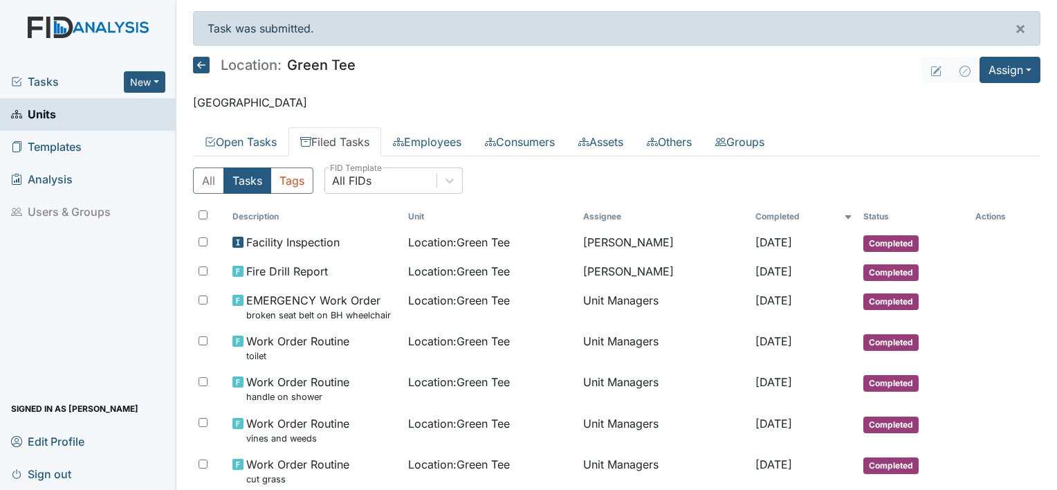
click at [0, 405] on html "Tasks New Form Inspection Document Bundle Units Templates Analysis Users & Grou…" at bounding box center [528, 245] width 1057 height 490
